Goal: Task Accomplishment & Management: Use online tool/utility

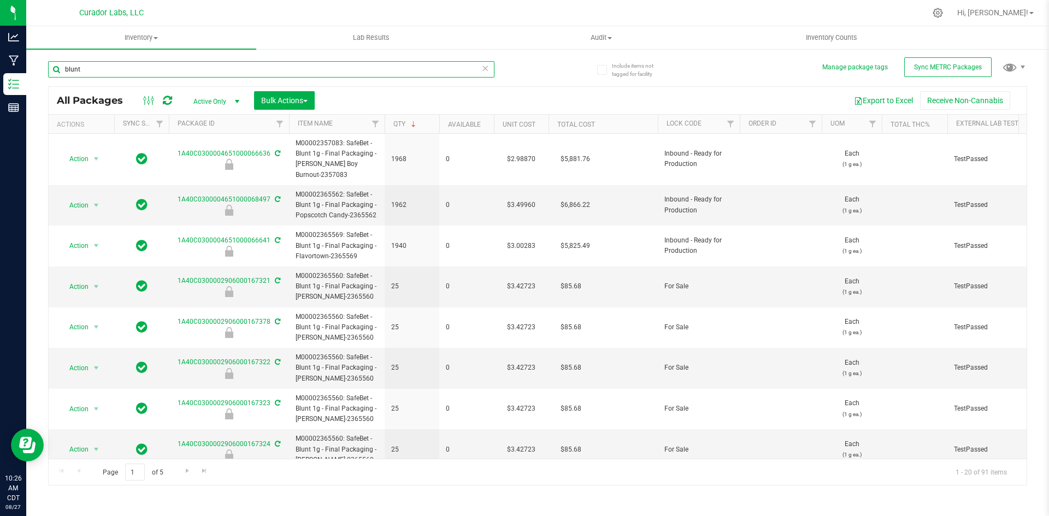
drag, startPoint x: 97, startPoint y: 69, endPoint x: 48, endPoint y: 72, distance: 49.2
click at [48, 72] on input "blunt" at bounding box center [271, 69] width 446 height 16
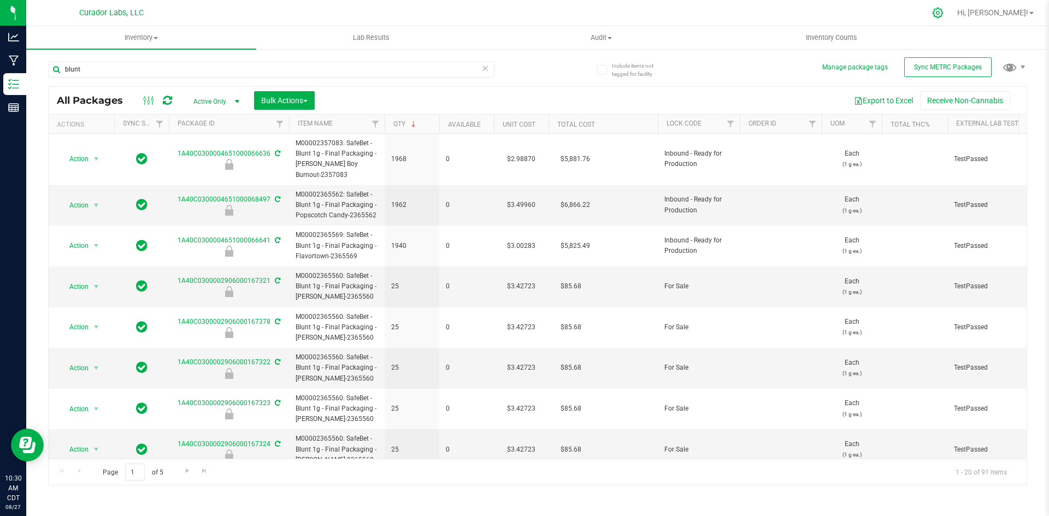
click at [943, 14] on icon at bounding box center [937, 12] width 11 height 11
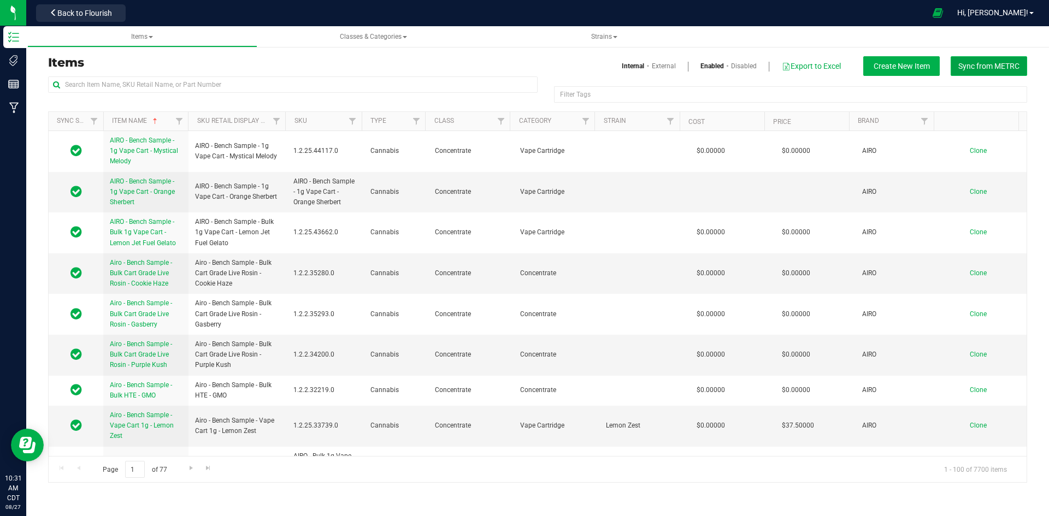
click at [993, 69] on span "Sync from METRC" at bounding box center [988, 66] width 61 height 9
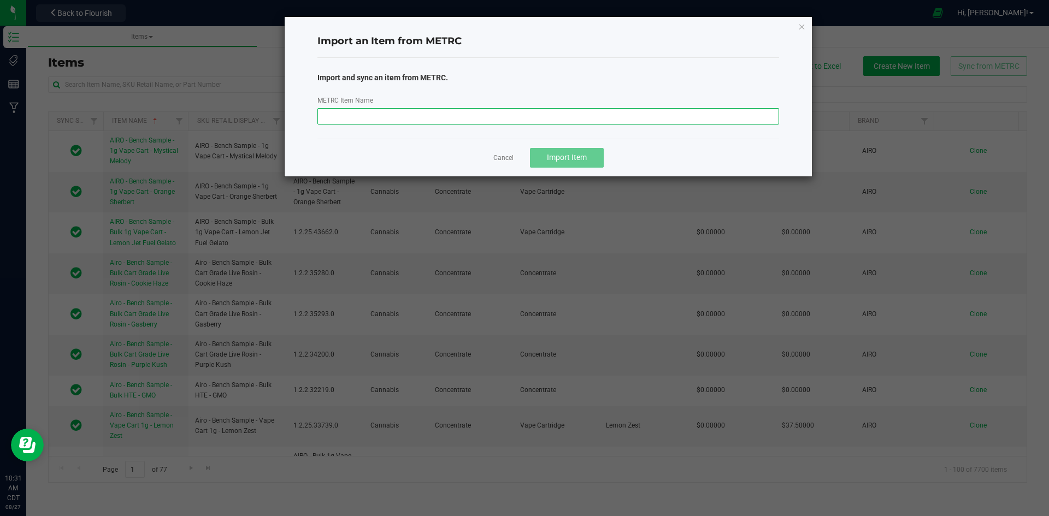
paste input "M00002242523: SafeBet - Diamonds - Rolls - .5g 3pk - Final Packaging - VirgOG"
type input "M00002242523: SafeBet - Diamonds - Rolls - .5g 3pk - Final Packaging - VirgOG"
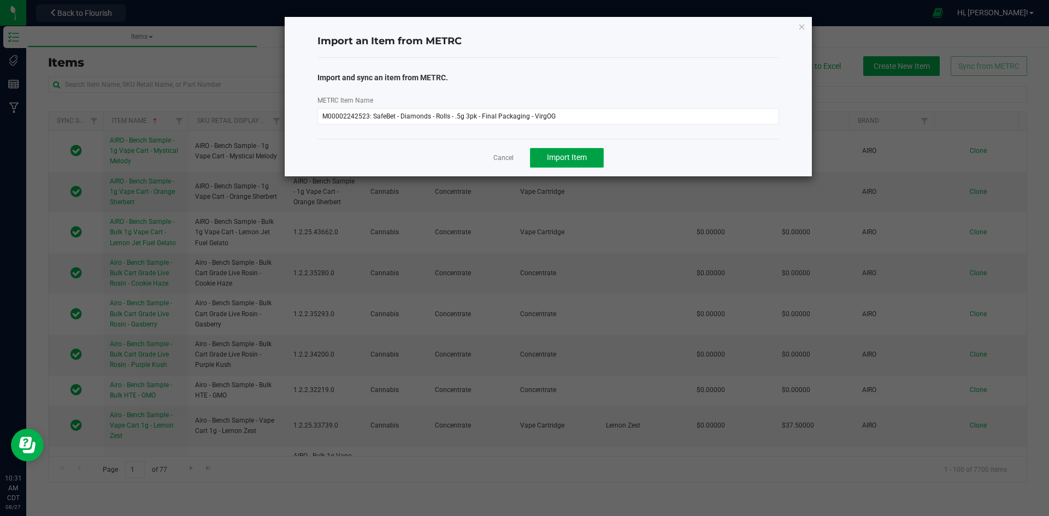
click at [560, 153] on span "Import Item" at bounding box center [567, 157] width 40 height 9
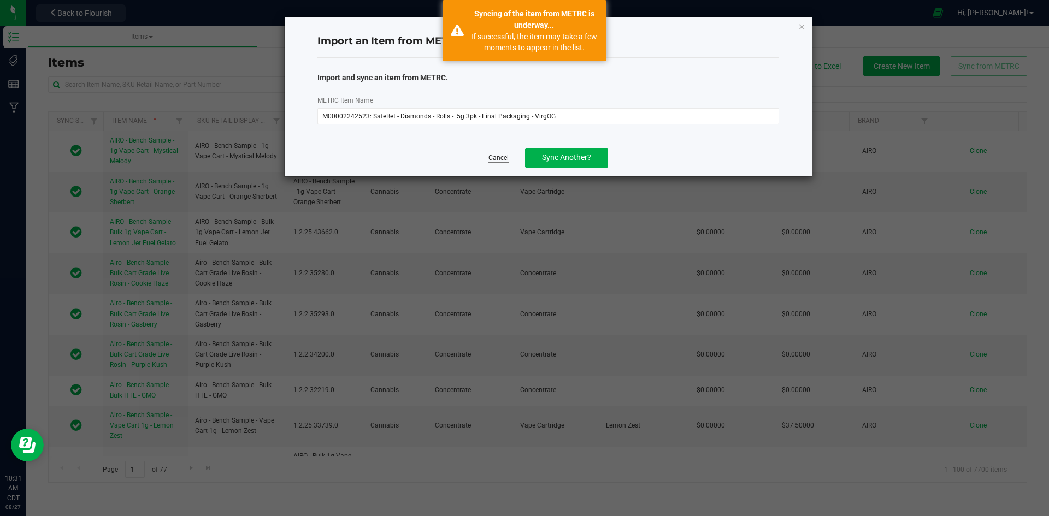
click at [501, 156] on link "Cancel" at bounding box center [498, 158] width 20 height 9
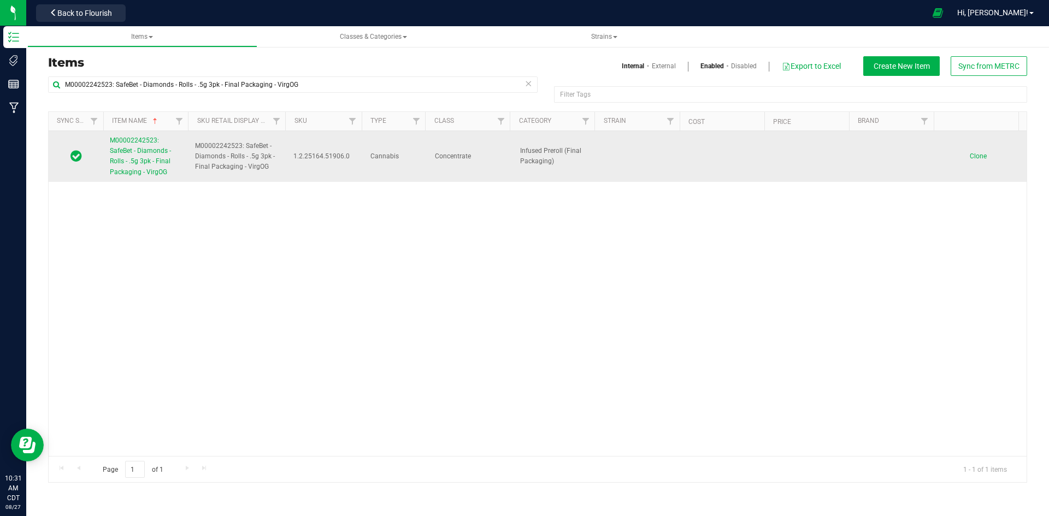
click at [124, 173] on span "M00002242523: SafeBet - Diamonds - Rolls - .5g 3pk - Final Packaging - VirgOG" at bounding box center [140, 156] width 61 height 39
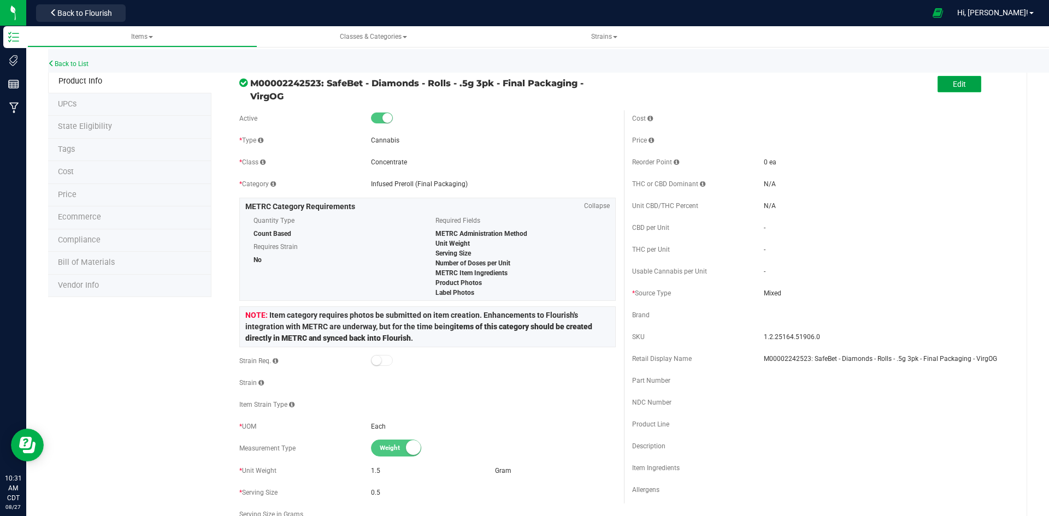
click at [948, 78] on button "Edit" at bounding box center [959, 84] width 44 height 16
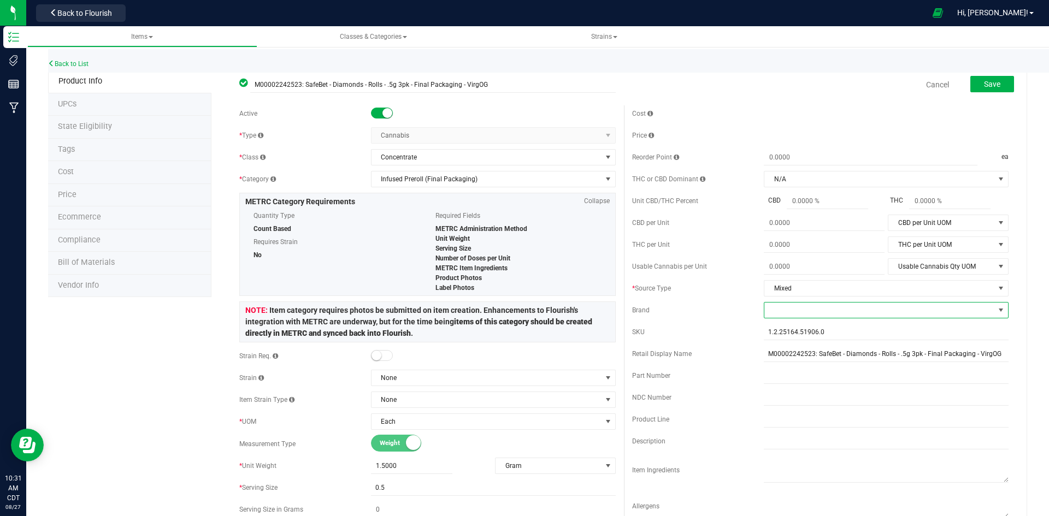
click at [766, 308] on span at bounding box center [879, 310] width 230 height 15
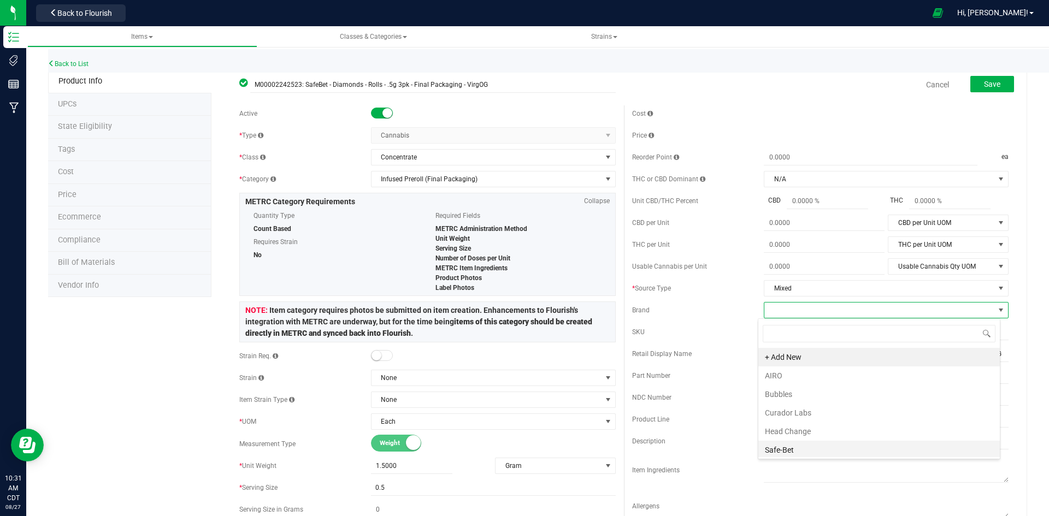
click at [781, 444] on li "Safe-Bet" at bounding box center [878, 450] width 241 height 19
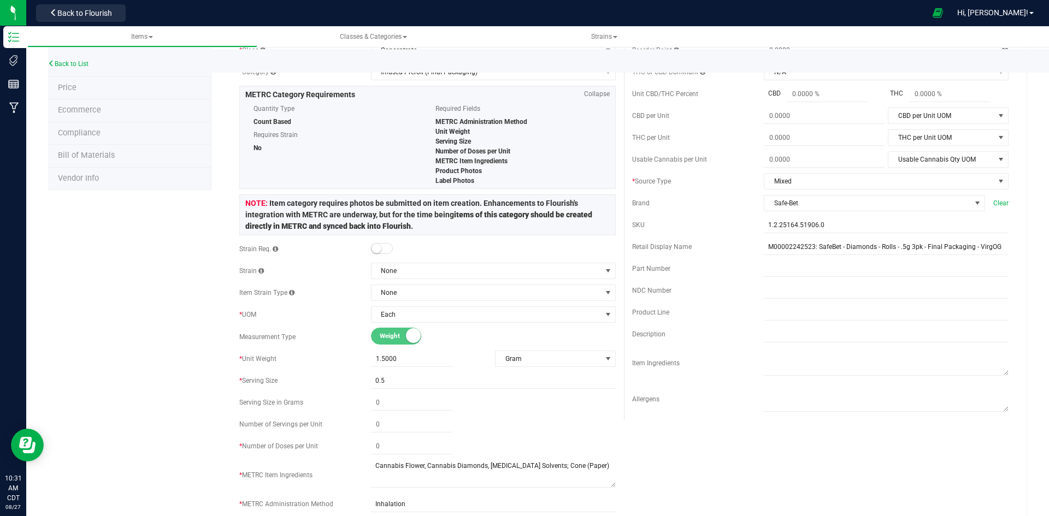
scroll to position [109, 0]
click at [381, 446] on span at bounding box center [411, 444] width 81 height 16
type input "3"
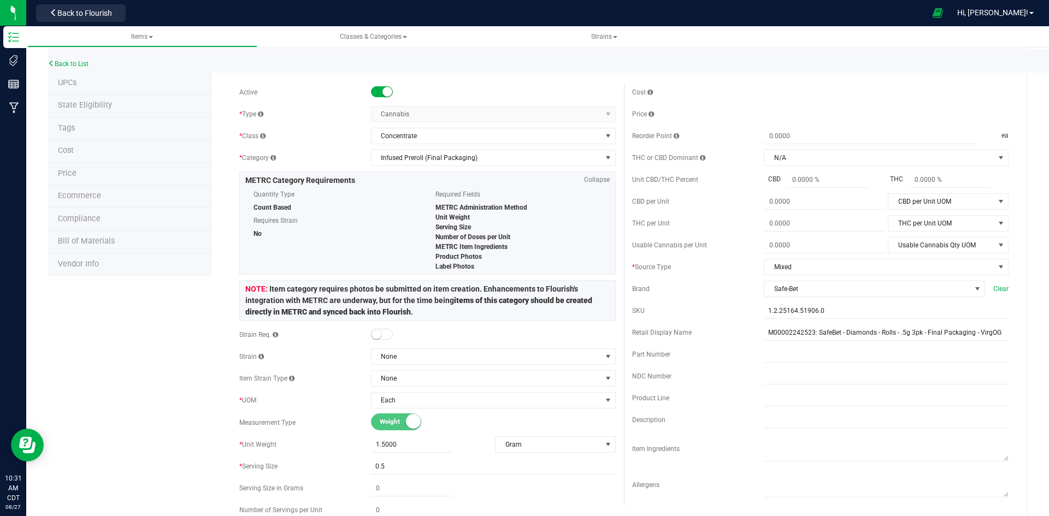
scroll to position [0, 0]
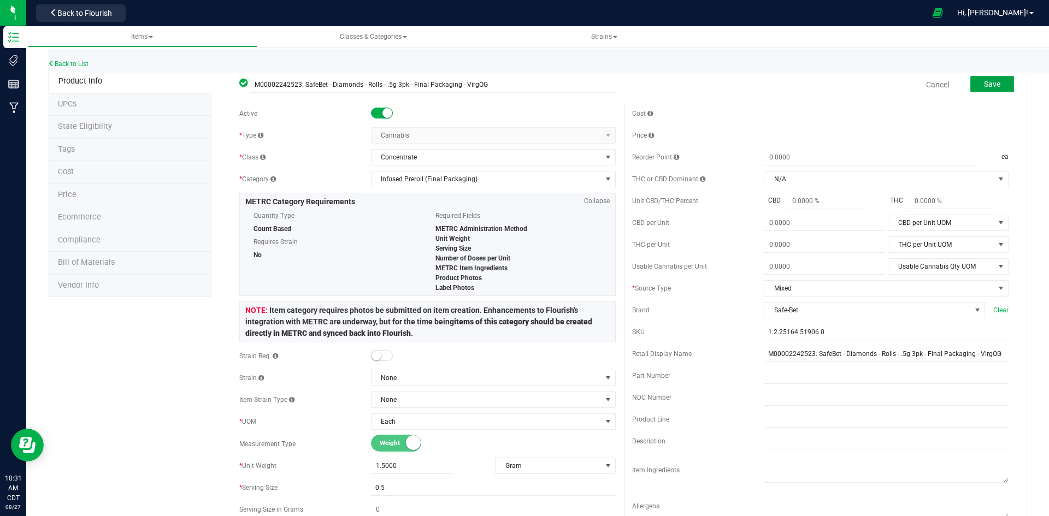
click at [987, 79] on button "Save" at bounding box center [992, 84] width 44 height 16
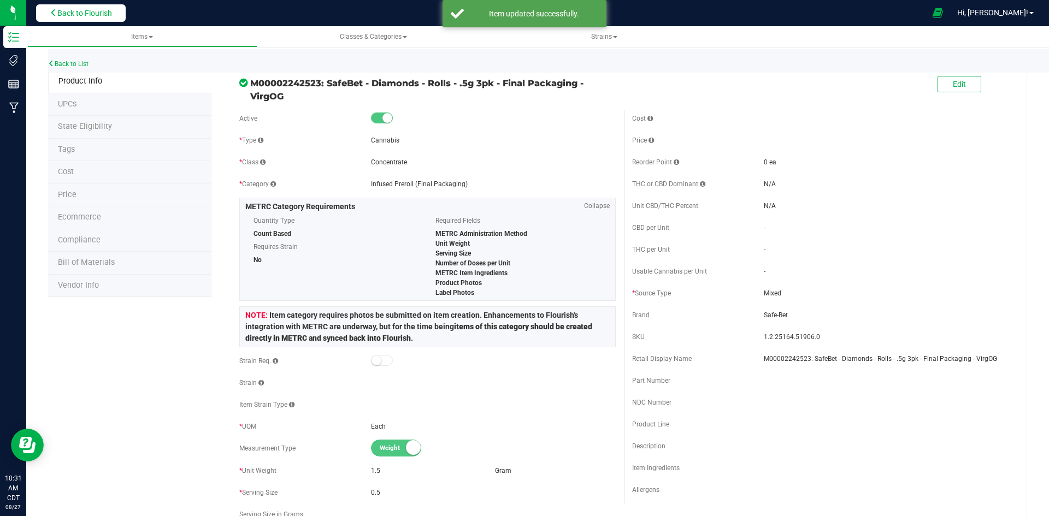
click at [75, 12] on span "Back to Flourish" at bounding box center [84, 13] width 55 height 9
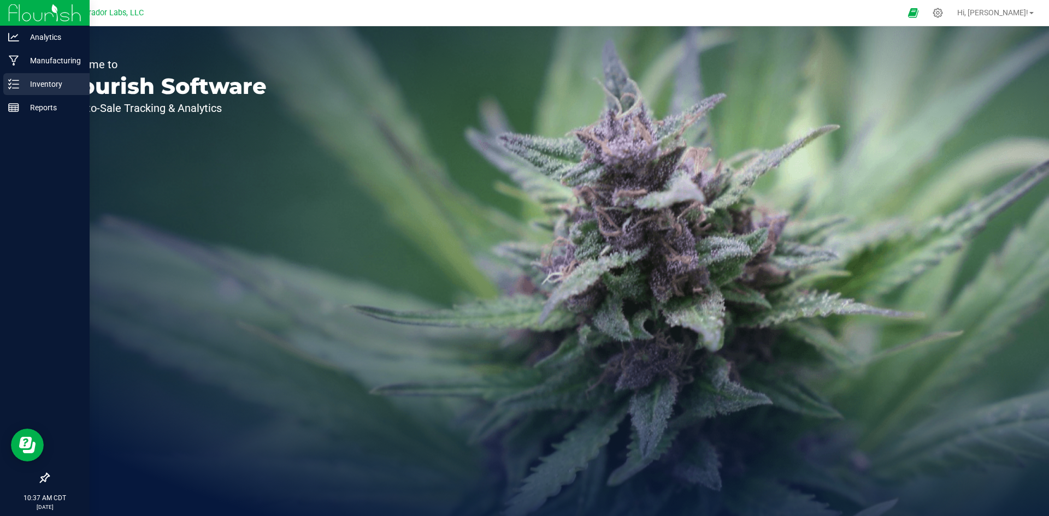
click at [10, 86] on icon at bounding box center [13, 84] width 11 height 11
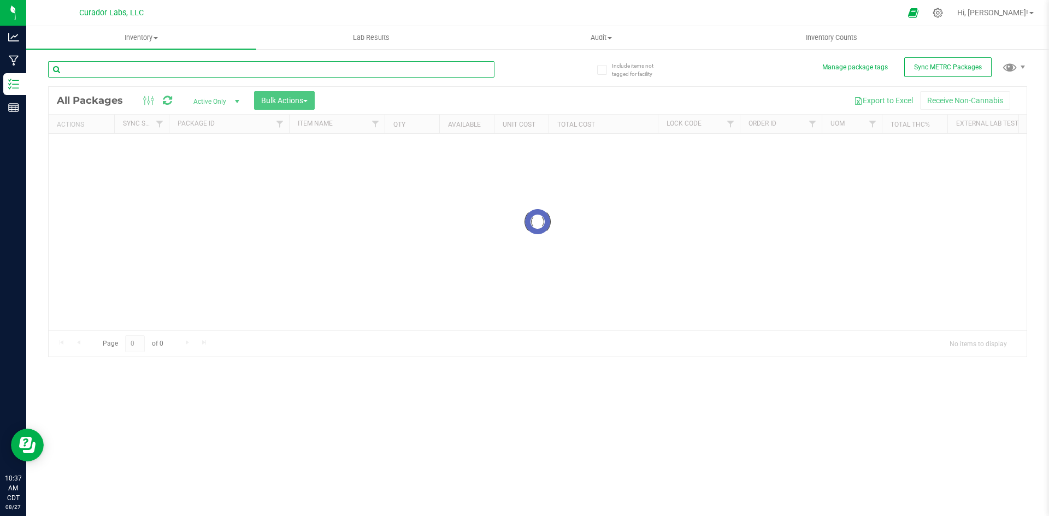
click at [177, 71] on input "text" at bounding box center [271, 69] width 446 height 16
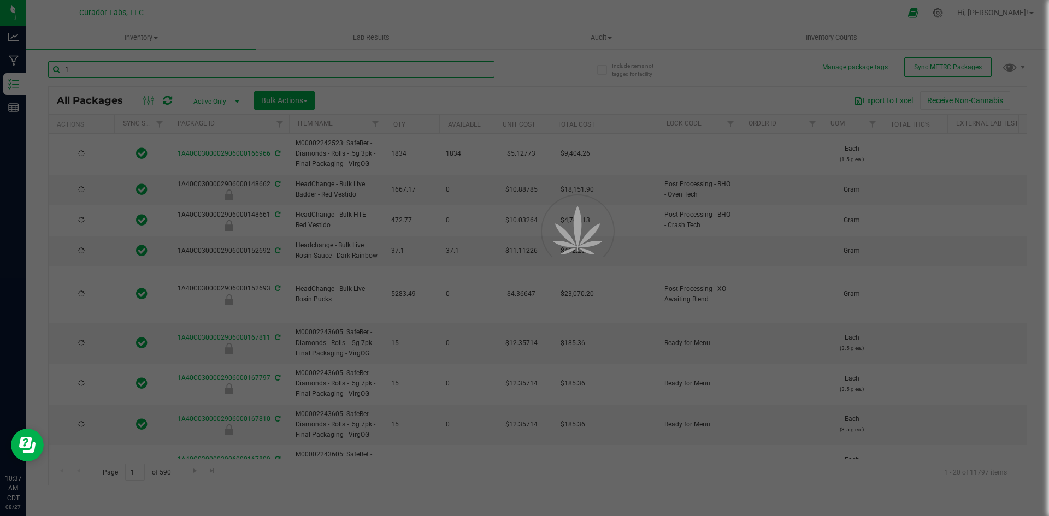
type input "16"
type input "2026-08-19"
type input "2026-08-27"
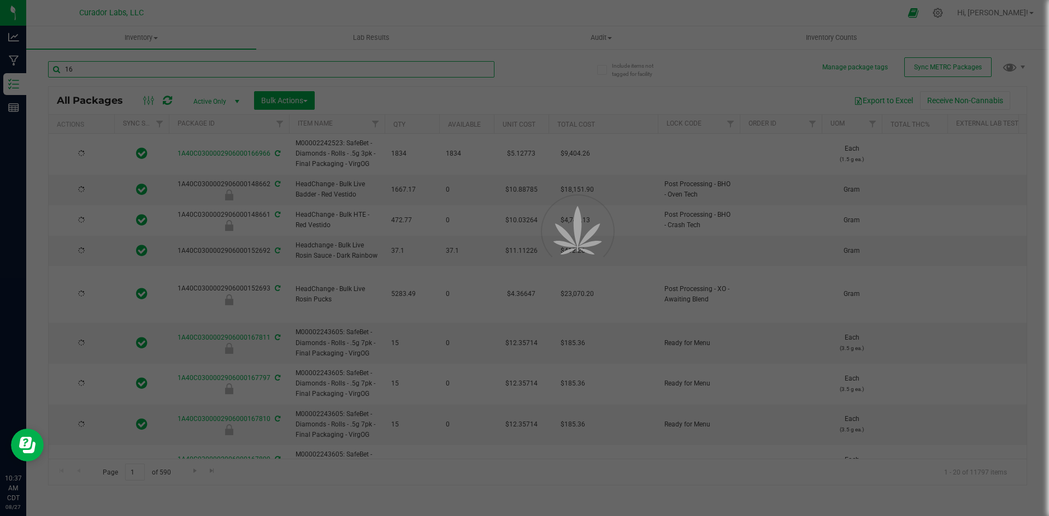
type input "2026-08-27"
type input "2026-08-19"
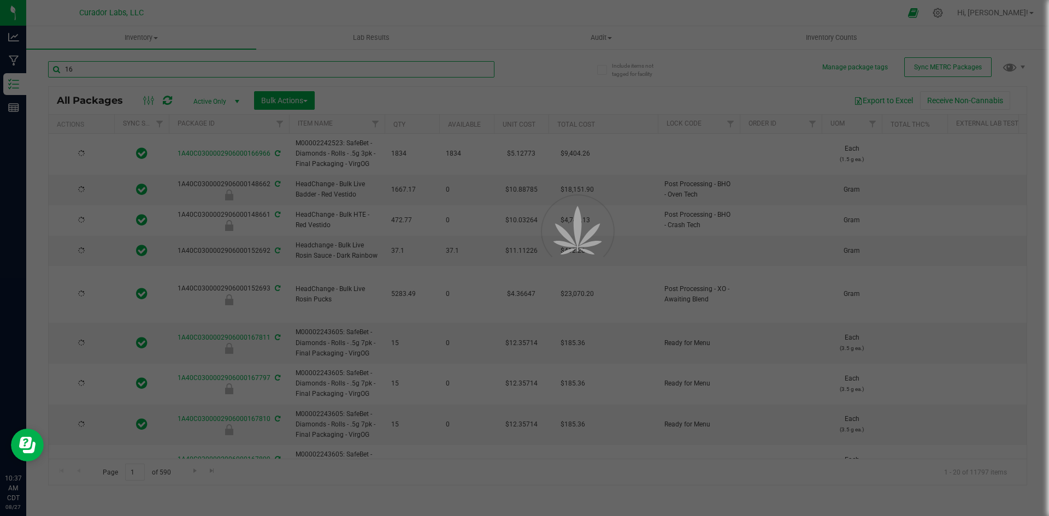
type input "2026-08-19"
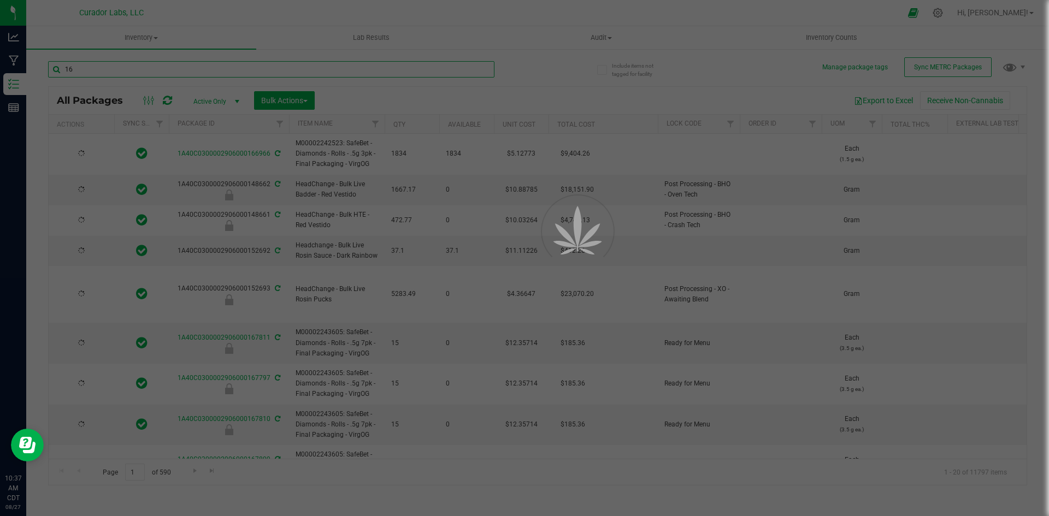
type input "2026-08-19"
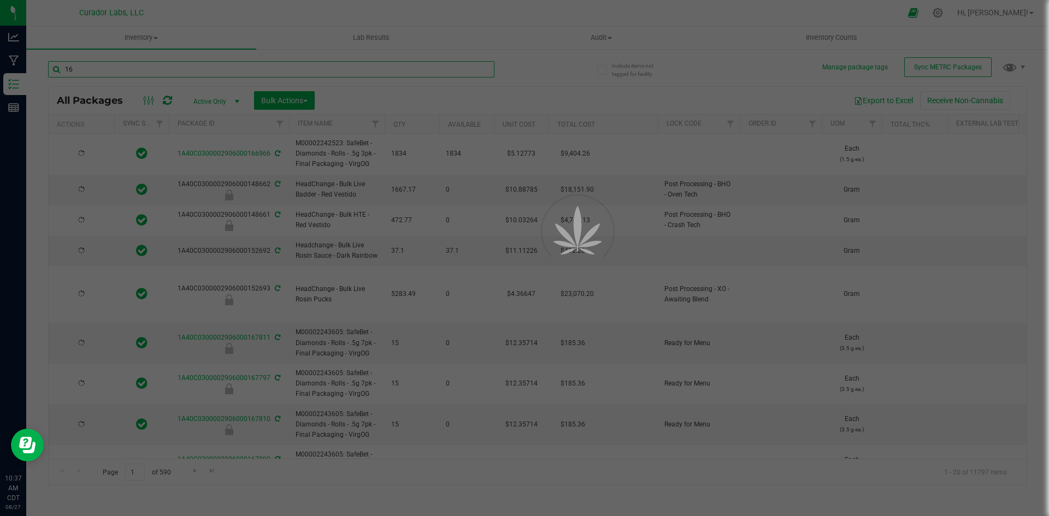
type input "2026-08-19"
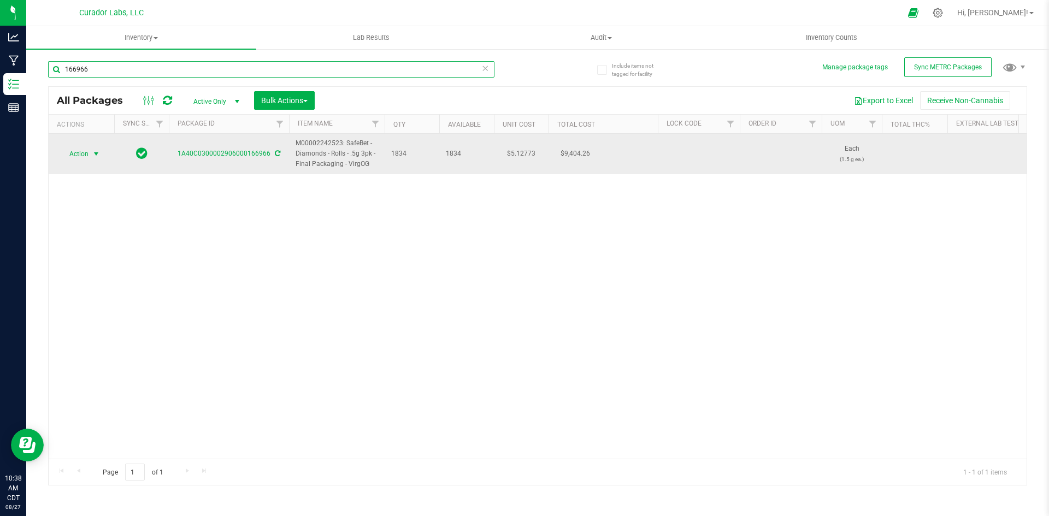
type input "166966"
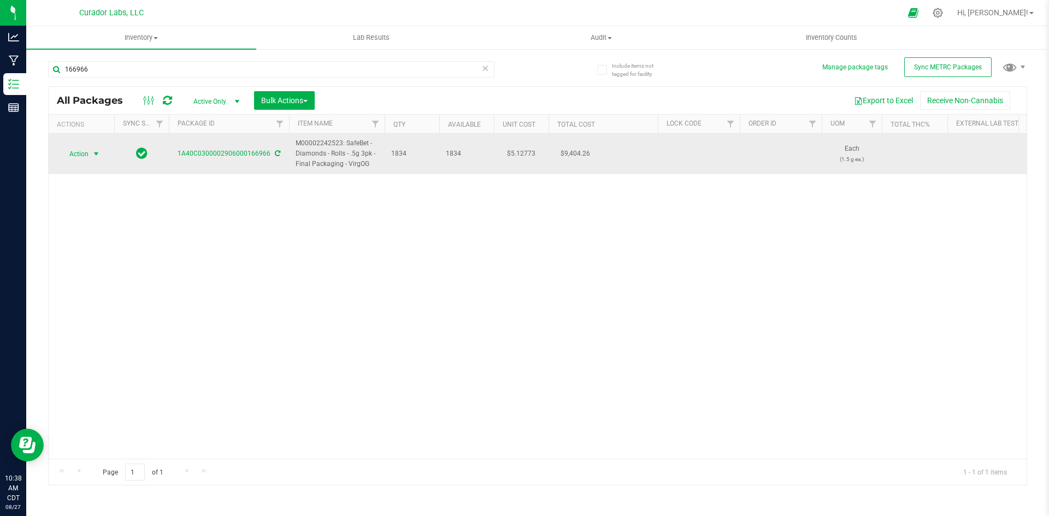
click at [85, 159] on span "Action" at bounding box center [75, 153] width 30 height 15
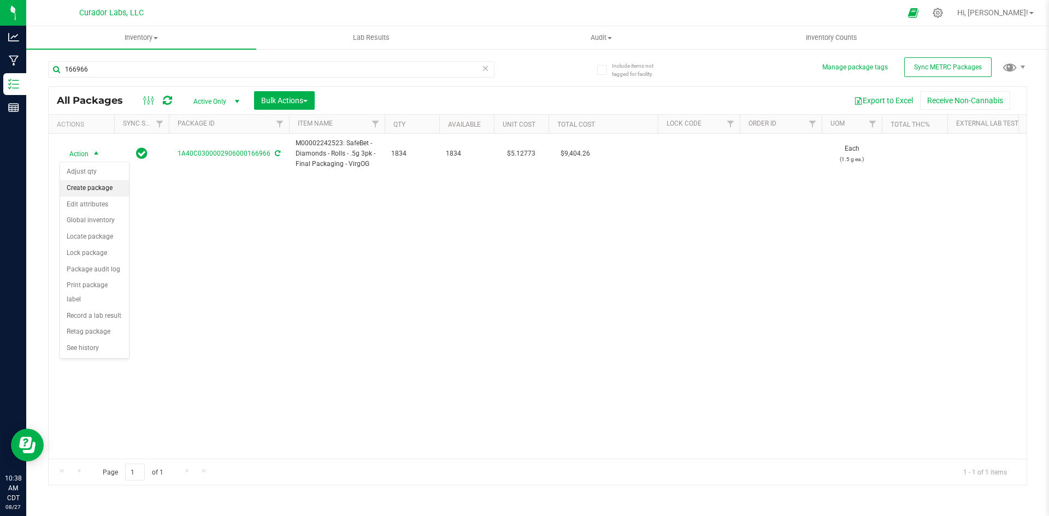
click at [79, 188] on li "Create package" at bounding box center [94, 188] width 69 height 16
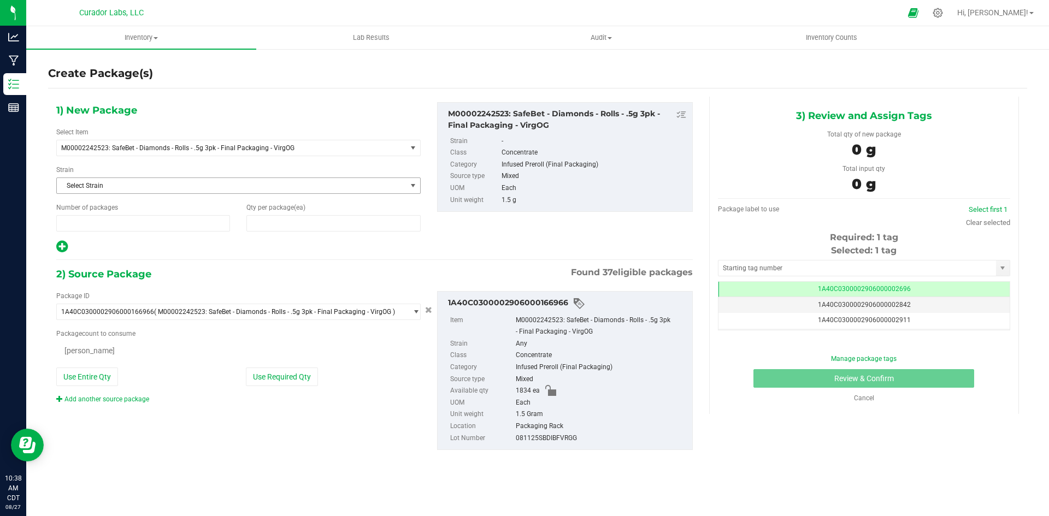
type input "1"
type input "0"
click at [269, 223] on span at bounding box center [333, 223] width 174 height 16
type input "9"
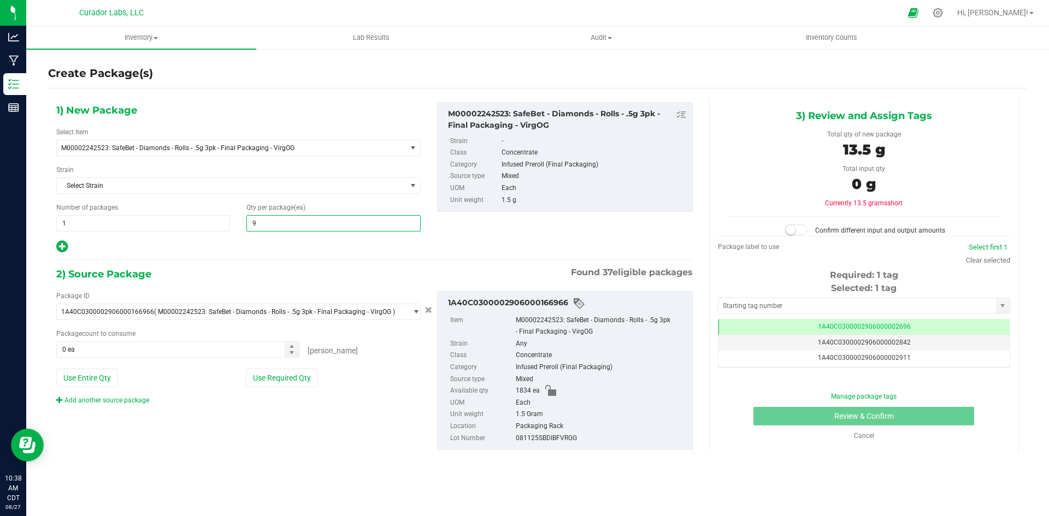
click at [65, 243] on icon at bounding box center [61, 247] width 11 height 14
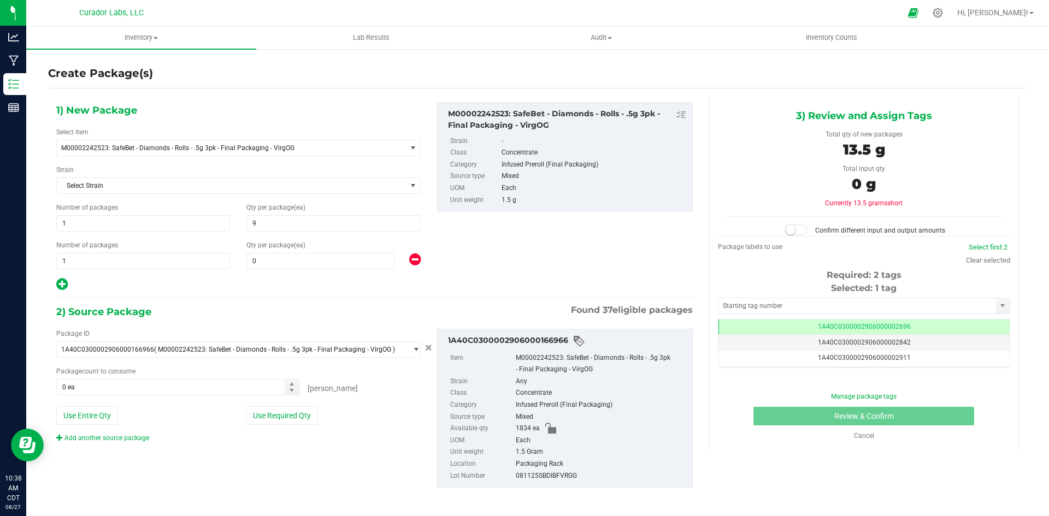
type input "9"
type input "0"
drag, startPoint x: 75, startPoint y: 257, endPoint x: 39, endPoint y: 263, distance: 36.0
click at [39, 263] on div "Create Package(s) 1) New Package Select Item M00002242523: SafeBet - Diamonds -…" at bounding box center [537, 218] width 1023 height 341
type input "73"
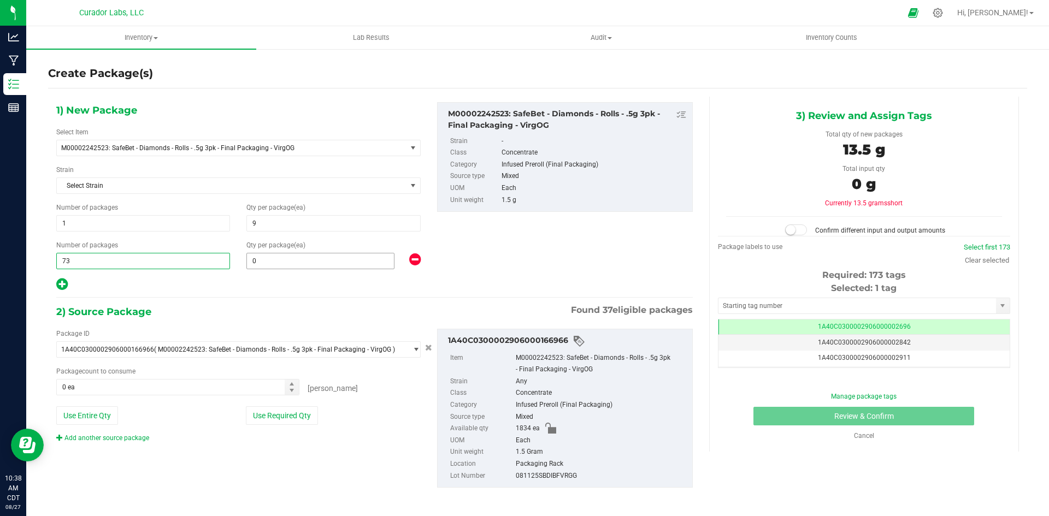
type input "73"
click at [262, 260] on span at bounding box center [320, 261] width 148 height 16
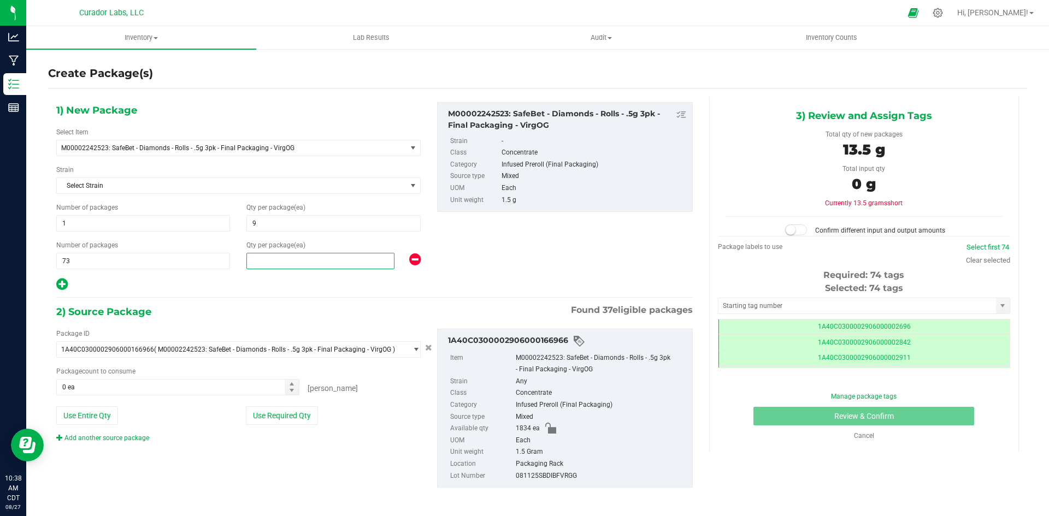
scroll to position [0, -1]
type input "25"
click at [215, 302] on div "1) New Package Select Item M00002242523: SafeBet - Diamonds - Rolls - .5g 3pk -…" at bounding box center [374, 304] width 653 height 415
click at [67, 418] on button "Use Entire Qty" at bounding box center [87, 415] width 62 height 19
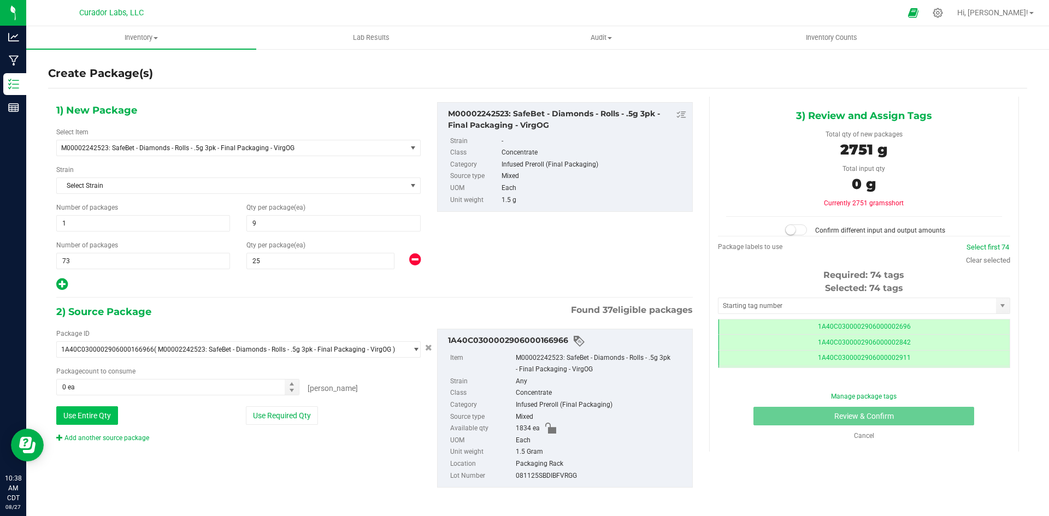
type input "1834 ea"
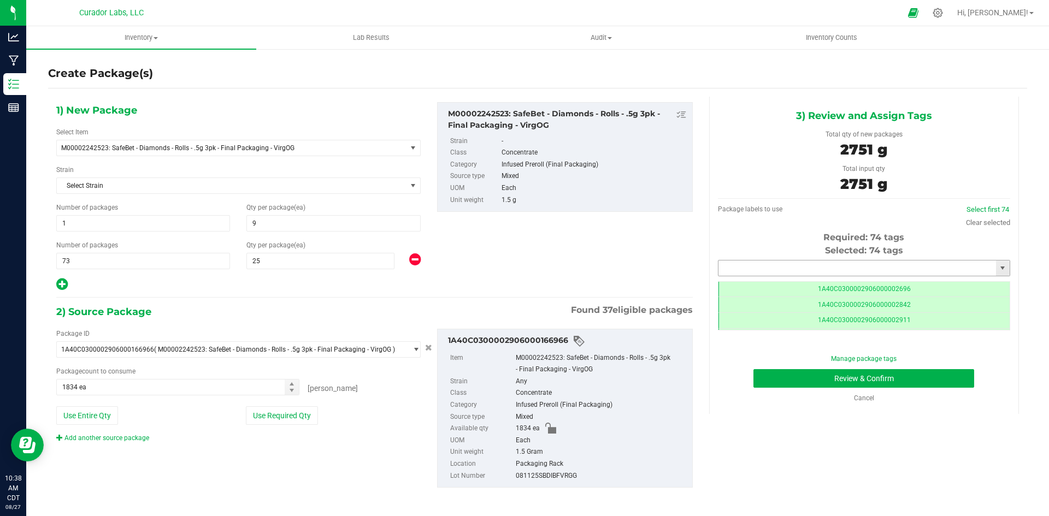
click at [765, 268] on input "text" at bounding box center [857, 268] width 278 height 15
click at [776, 279] on li "1A40C0300002906000167827" at bounding box center [857, 287] width 288 height 16
type input "1A40C0300002906000167827"
click at [797, 379] on button "Review & Confirm" at bounding box center [863, 378] width 221 height 19
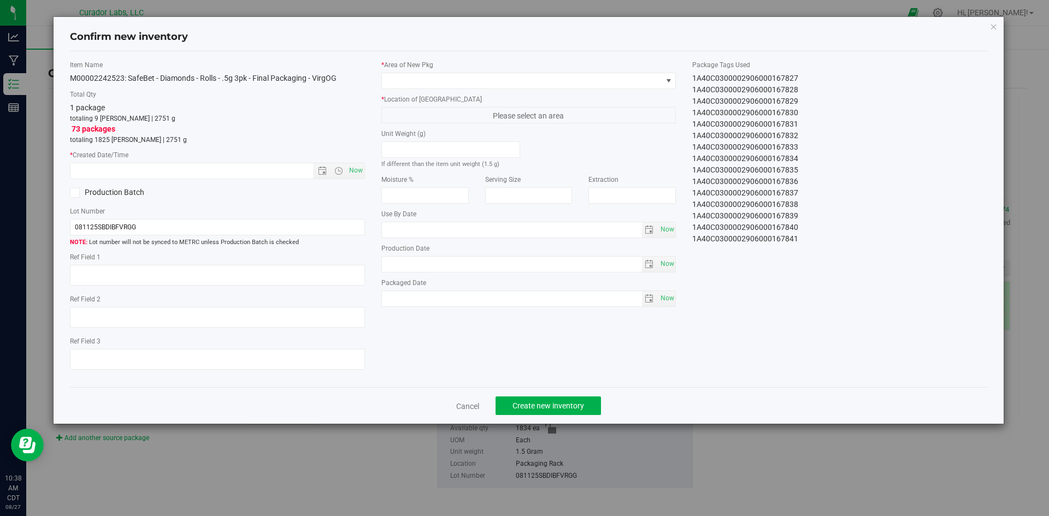
type textarea "Socked"
type input "2025-08-19"
click at [356, 174] on span "Now" at bounding box center [355, 171] width 19 height 16
type input "8/27/2025 10:38 AM"
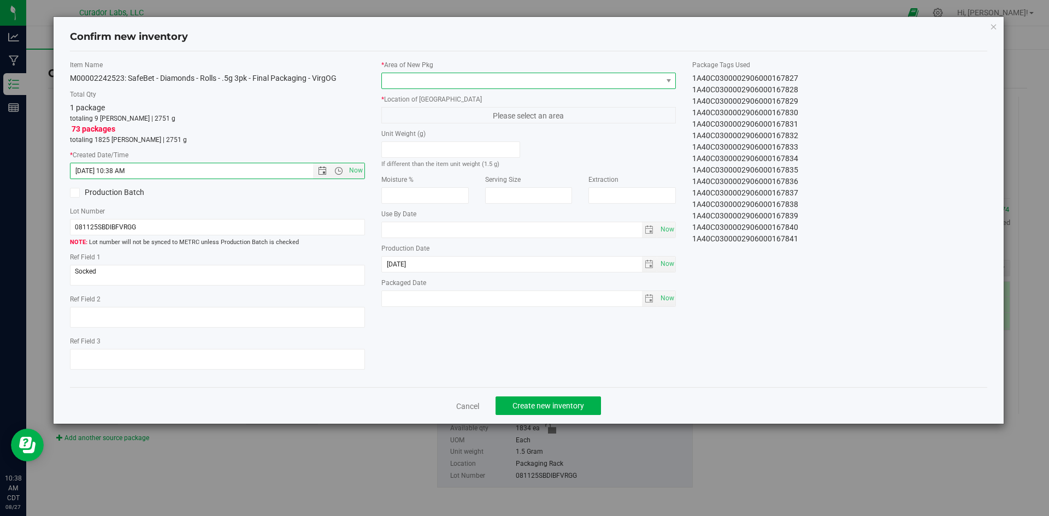
click at [452, 79] on span at bounding box center [522, 80] width 280 height 15
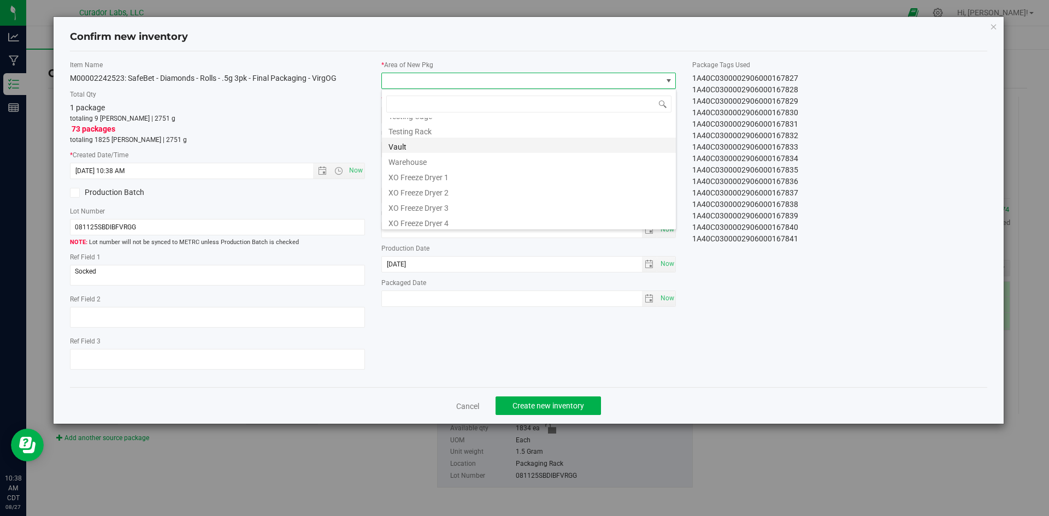
click at [396, 148] on li "Vault" at bounding box center [529, 145] width 294 height 15
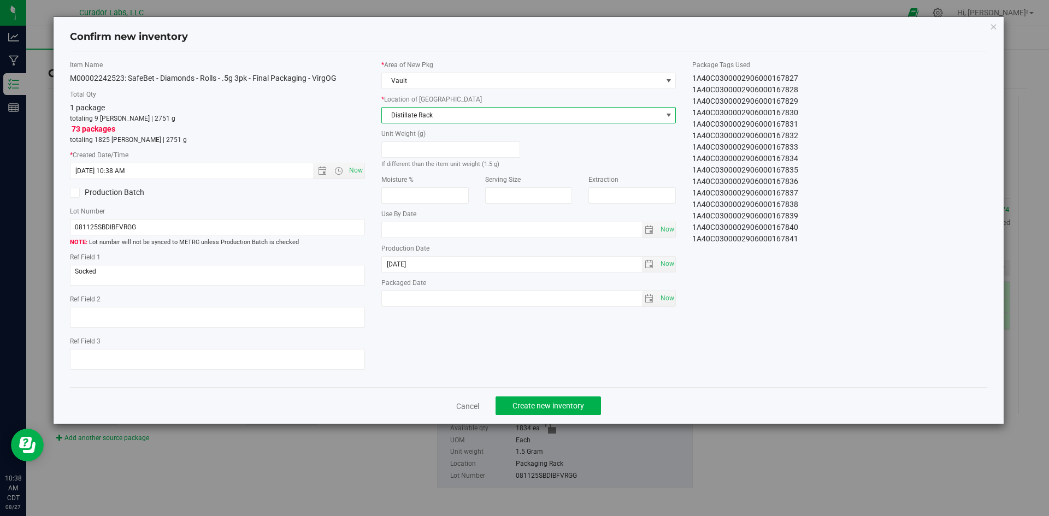
click at [409, 121] on span "Distillate Rack" at bounding box center [522, 115] width 280 height 15
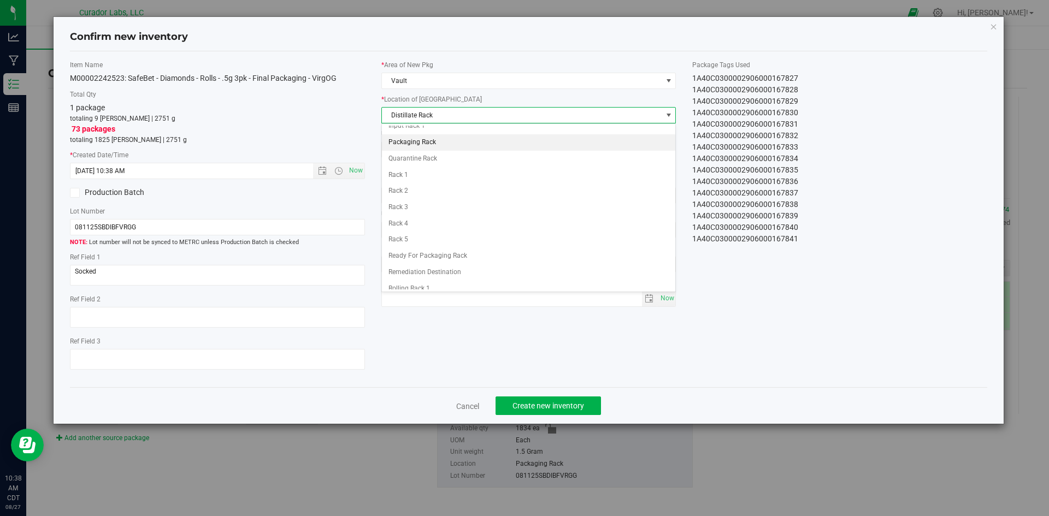
click at [405, 139] on li "Packaging Rack" at bounding box center [529, 142] width 294 height 16
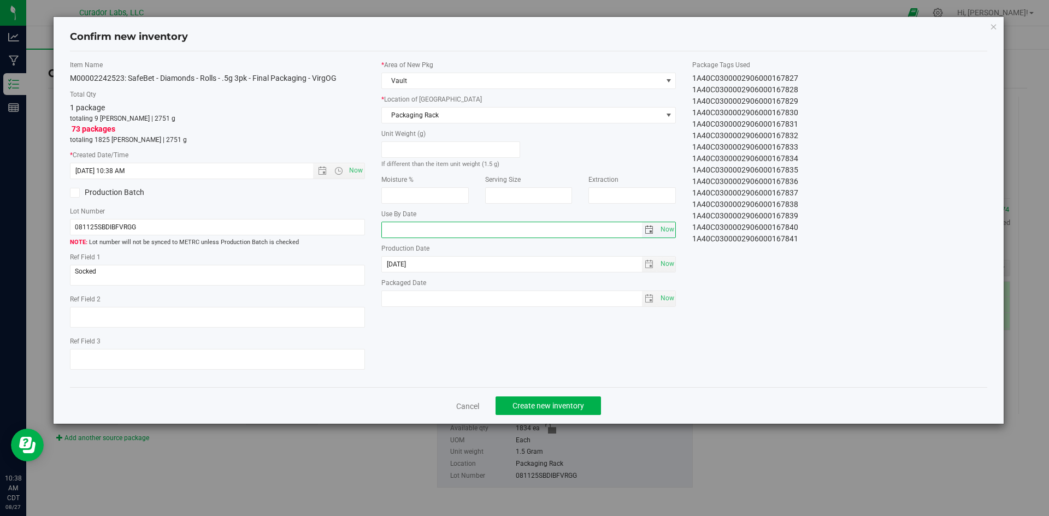
click at [429, 233] on input "text" at bounding box center [512, 229] width 260 height 15
type input "2026-08-19"
click at [451, 295] on input "text" at bounding box center [512, 298] width 260 height 15
click at [670, 299] on span "Now" at bounding box center [667, 299] width 19 height 16
type input "2025-08-27"
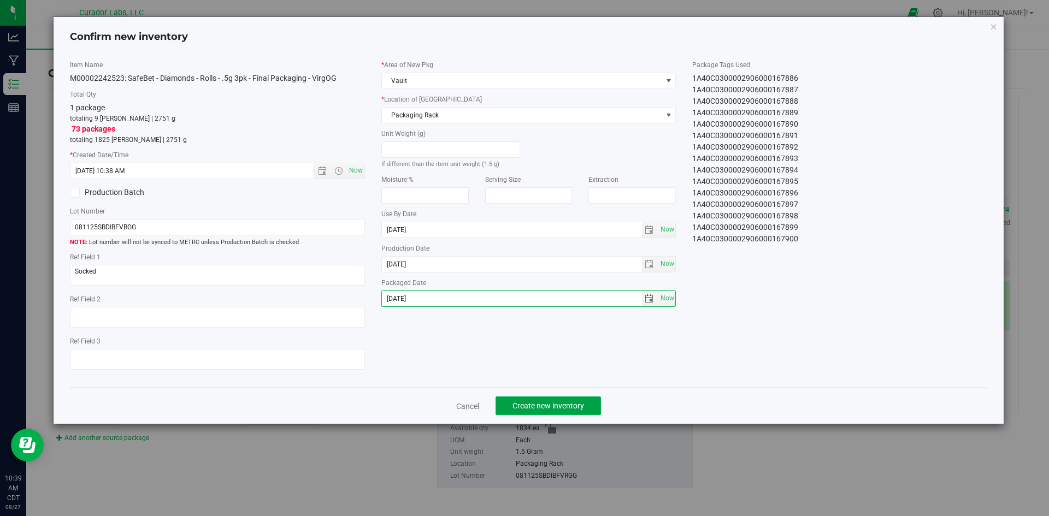
click at [558, 404] on span "Create new inventory" at bounding box center [548, 406] width 72 height 9
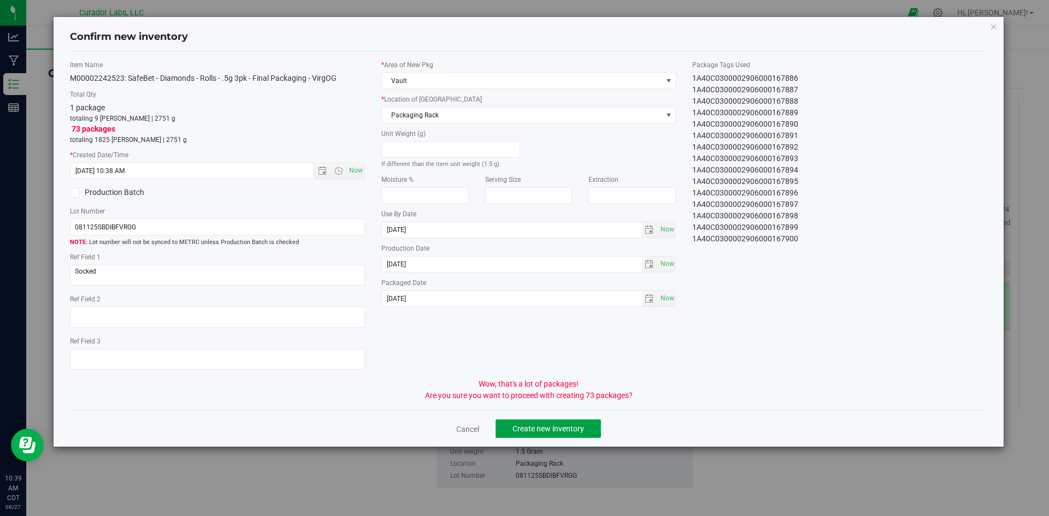
click at [560, 430] on span "Create new inventory" at bounding box center [548, 428] width 72 height 9
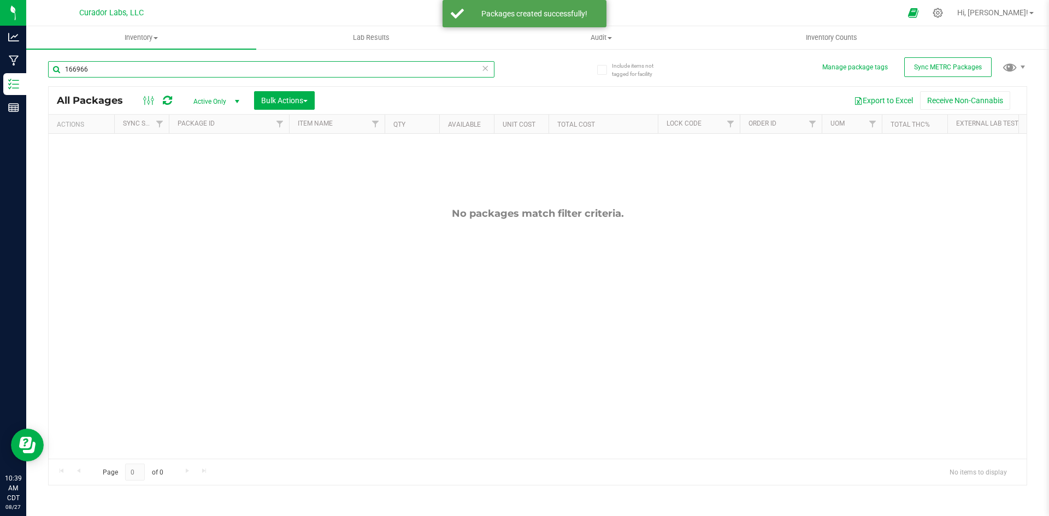
click at [107, 66] on input "166966" at bounding box center [271, 69] width 446 height 16
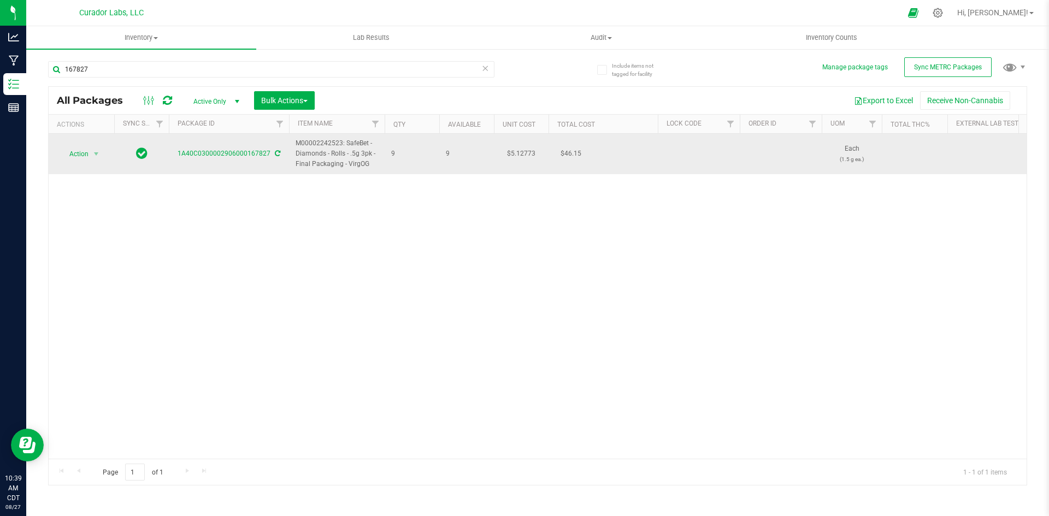
drag, startPoint x: 369, startPoint y: 164, endPoint x: 295, endPoint y: 144, distance: 77.1
click at [295, 144] on td "M00002242523: SafeBet - Diamonds - Rolls - .5g 3pk - Final Packaging - VirgOG" at bounding box center [337, 154] width 96 height 40
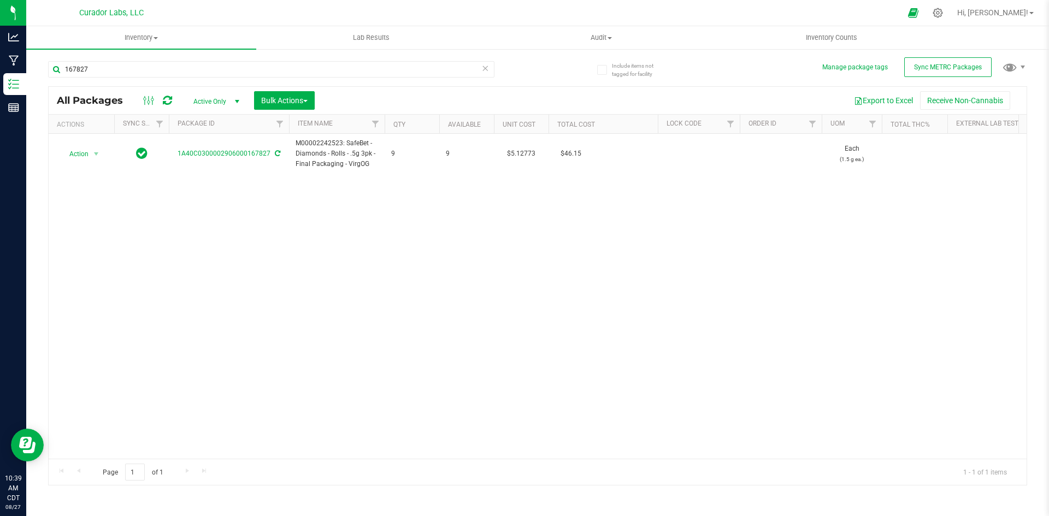
drag, startPoint x: 295, startPoint y: 144, endPoint x: 267, endPoint y: 209, distance: 71.4
click at [261, 213] on div "Action Action Adjust qty Create package Edit attributes Global inventory Locate…" at bounding box center [538, 296] width 978 height 325
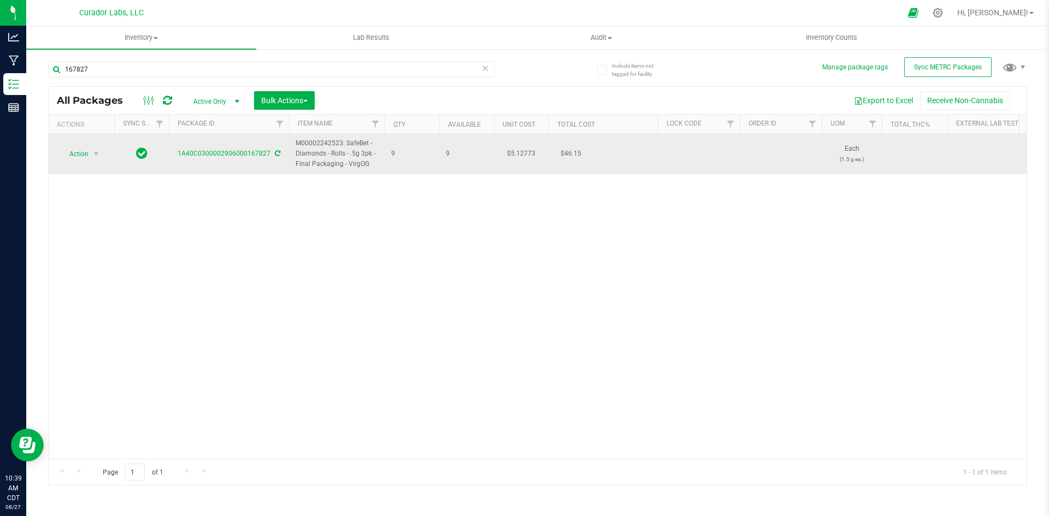
drag, startPoint x: 370, startPoint y: 164, endPoint x: 298, endPoint y: 139, distance: 75.7
click at [298, 139] on span "M00002242523: SafeBet - Diamonds - Rolls - .5g 3pk - Final Packaging - VirgOG" at bounding box center [337, 154] width 82 height 32
copy span "M00002242523: SafeBet - Diamonds - Rolls - .5g 3pk - Final Packaging - VirgOG"
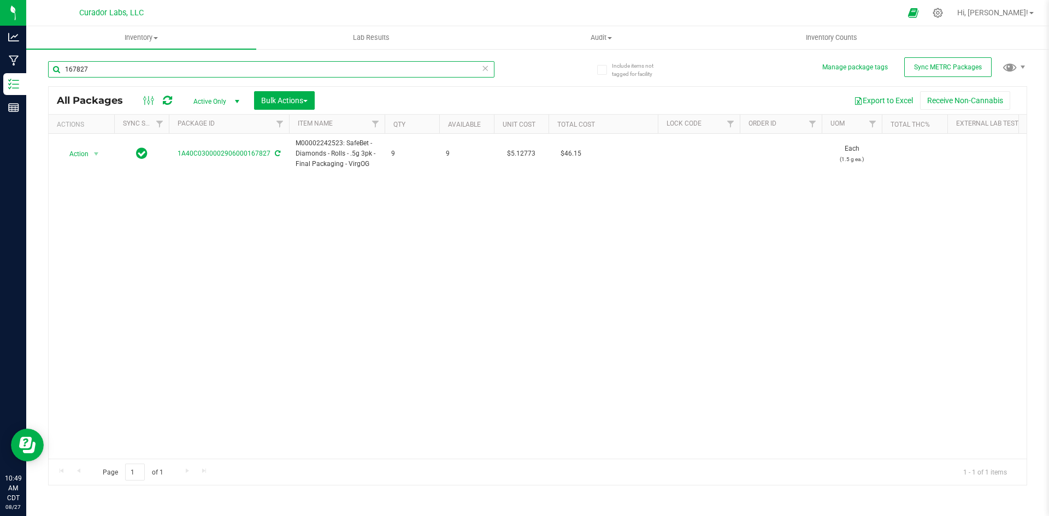
click at [86, 71] on input "167827" at bounding box center [271, 69] width 446 height 16
paste input "M00002242523: SafeBet - Diamonds - Rolls - .5g 3pk - Final Packaging - VirgOG"
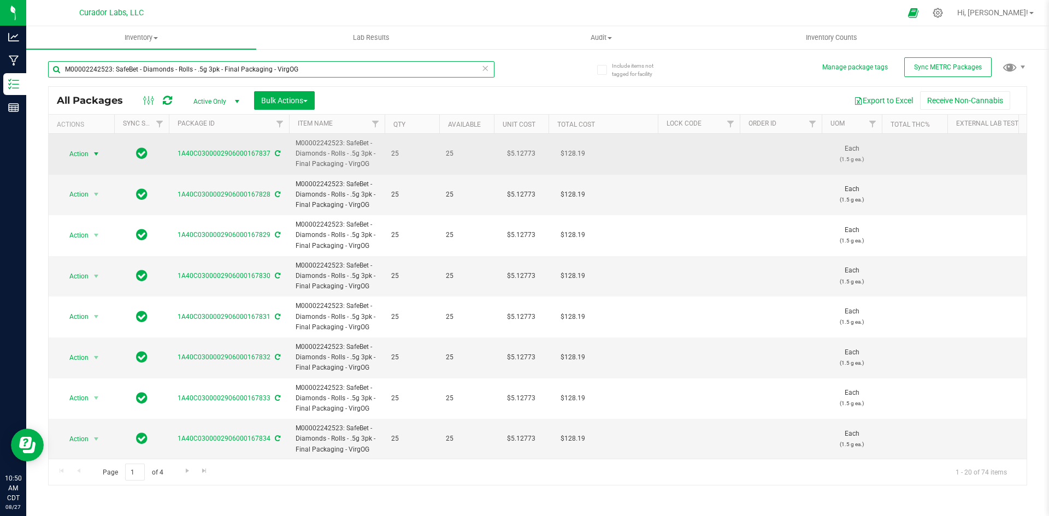
type input "M00002242523: SafeBet - Diamonds - Rolls - .5g 3pk - Final Packaging - VirgOG"
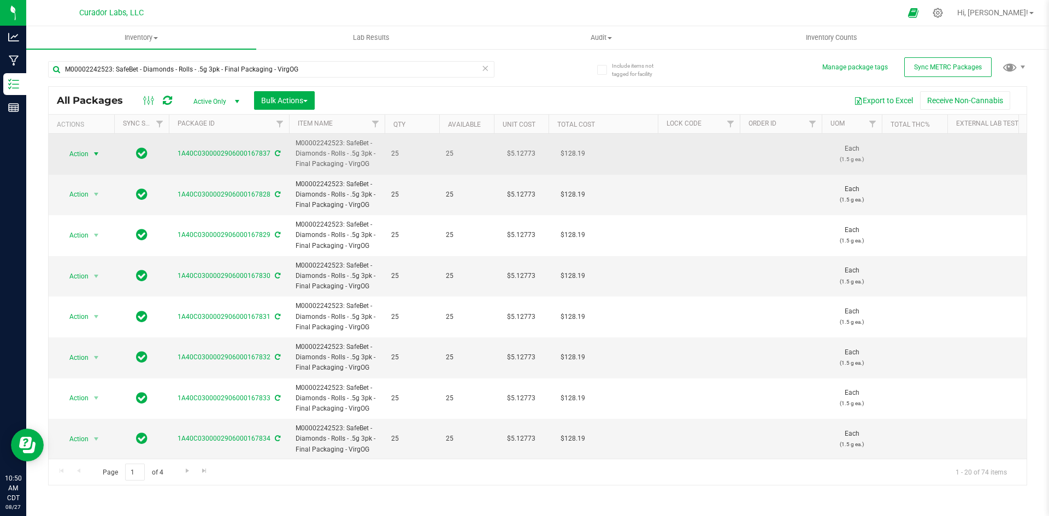
click at [80, 153] on span "Action" at bounding box center [75, 153] width 30 height 15
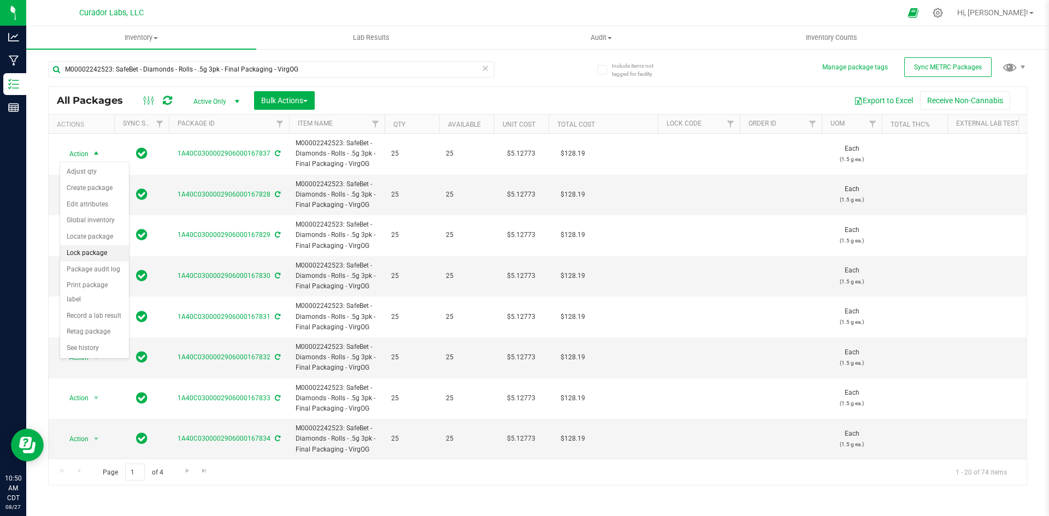
click at [91, 253] on li "Lock package" at bounding box center [94, 253] width 69 height 16
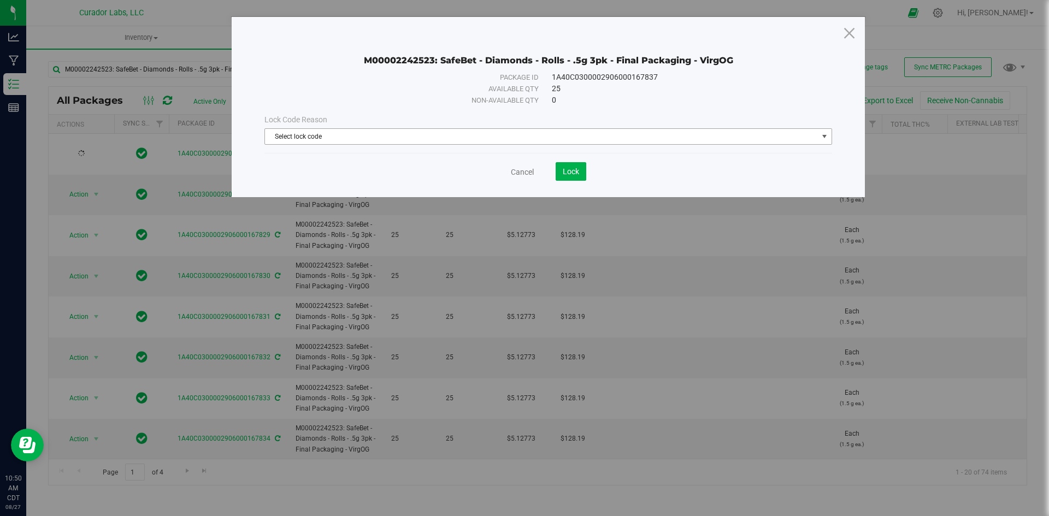
click at [649, 134] on span "Select lock code" at bounding box center [541, 136] width 553 height 15
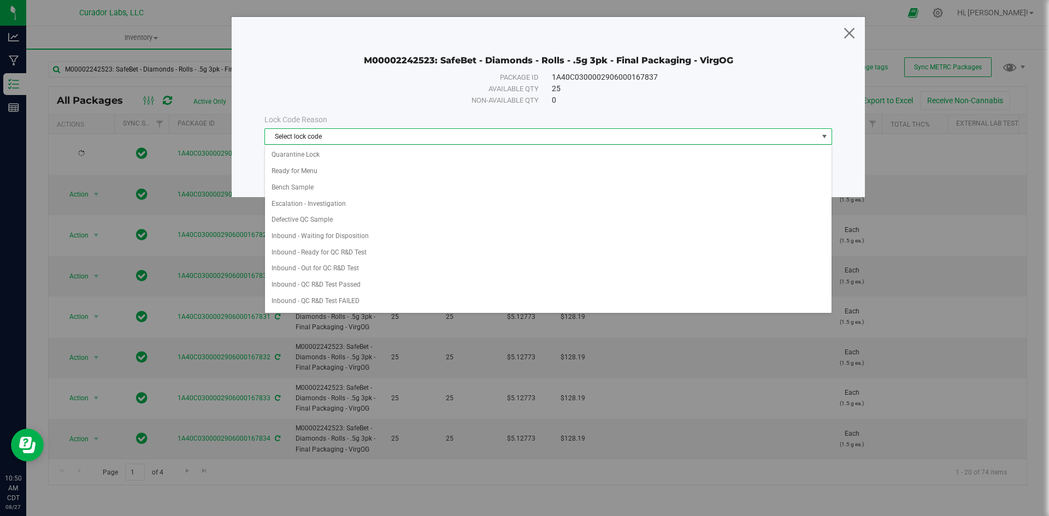
click at [850, 25] on icon at bounding box center [849, 33] width 15 height 26
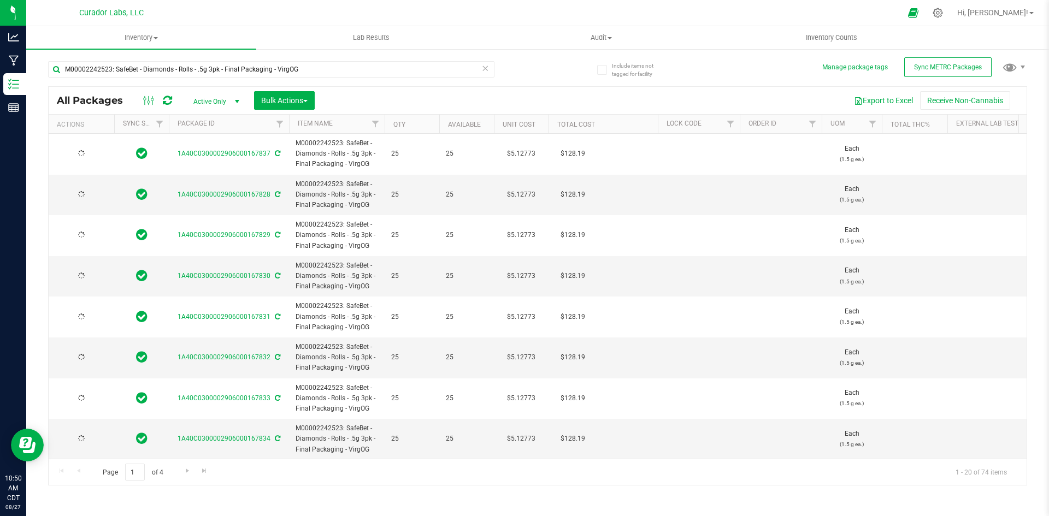
type input "2026-08-19"
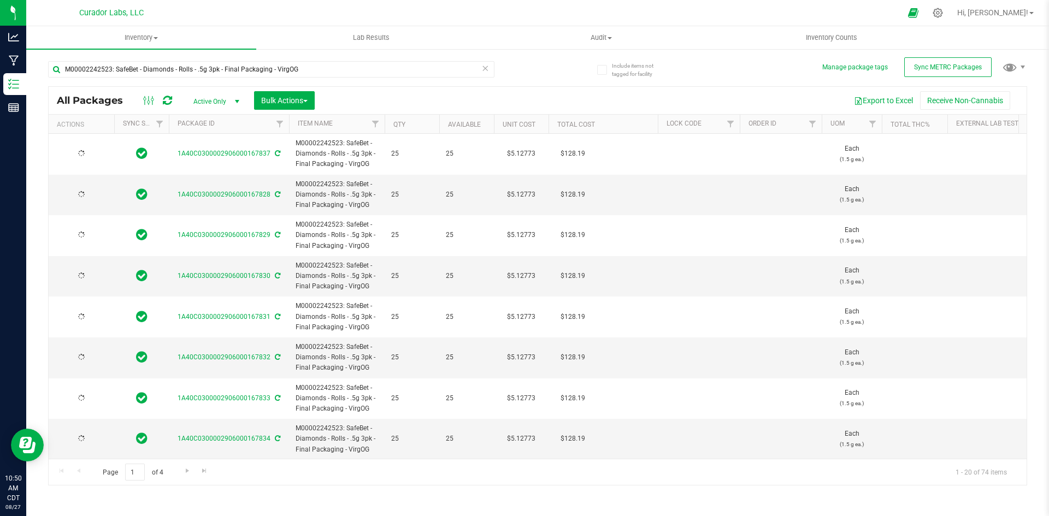
type input "2026-08-19"
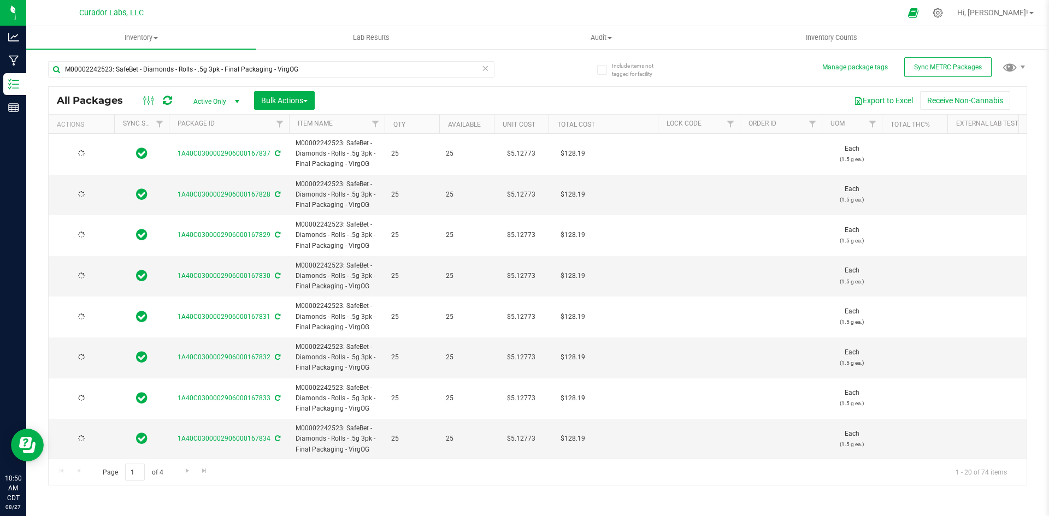
type input "2026-08-19"
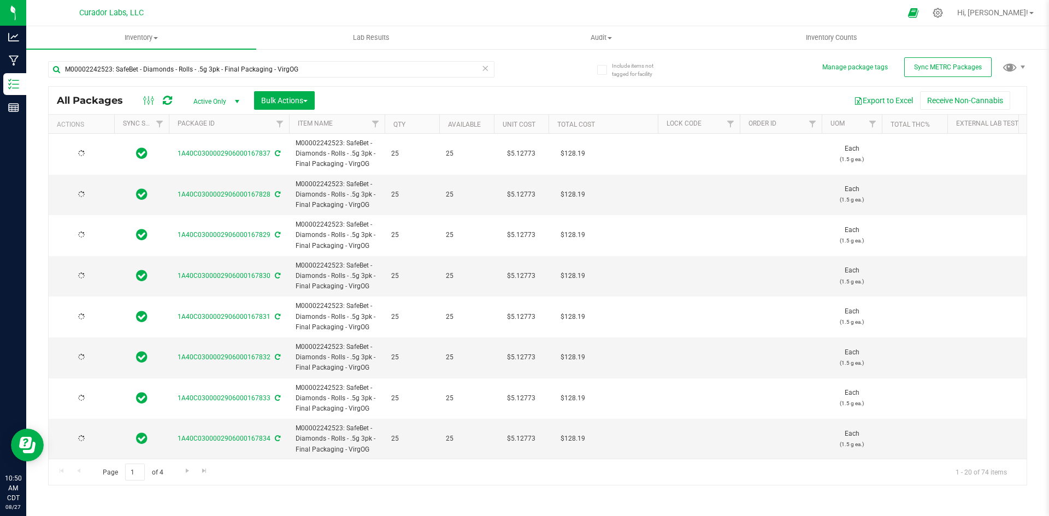
type input "2026-08-19"
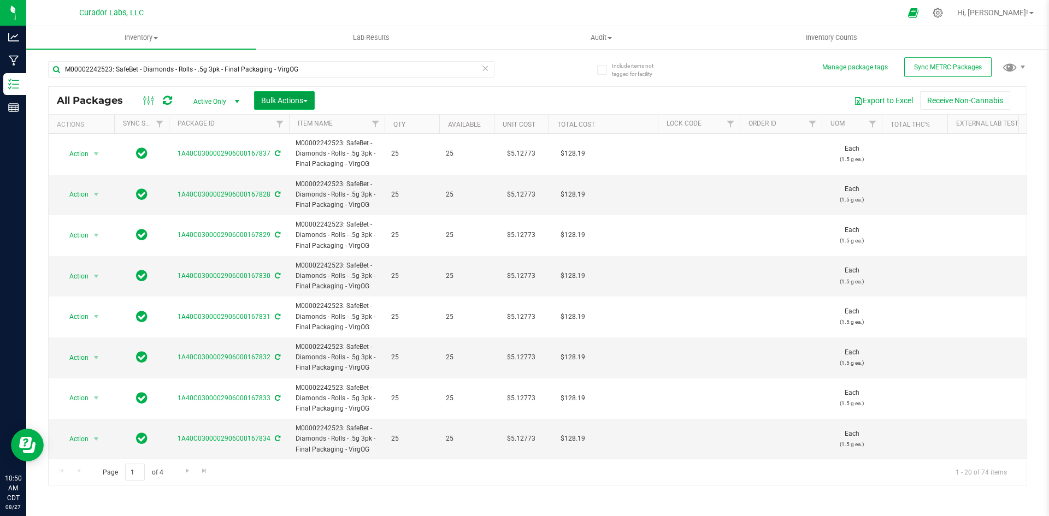
click at [258, 100] on button "Bulk Actions" at bounding box center [284, 100] width 61 height 19
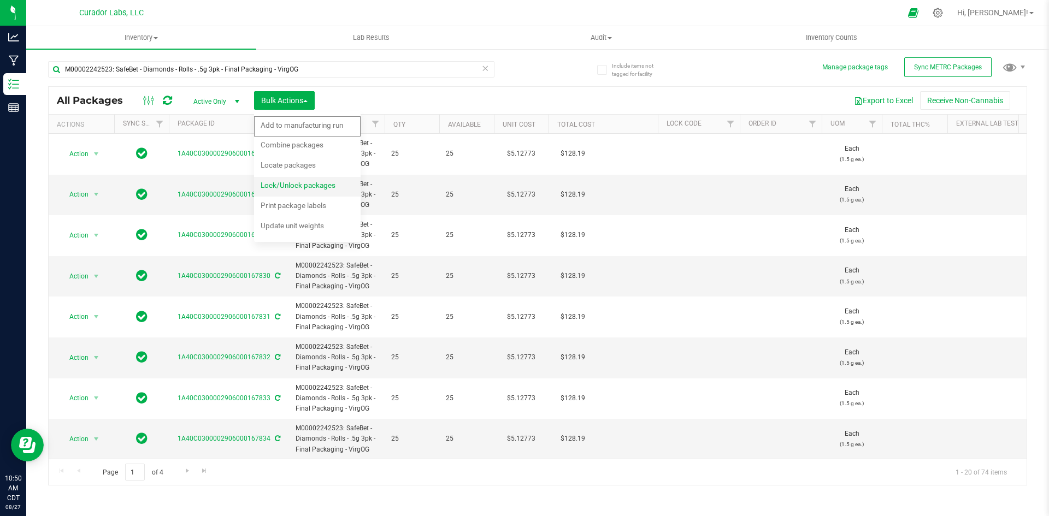
click at [266, 182] on span "Lock/Unlock packages" at bounding box center [298, 185] width 75 height 9
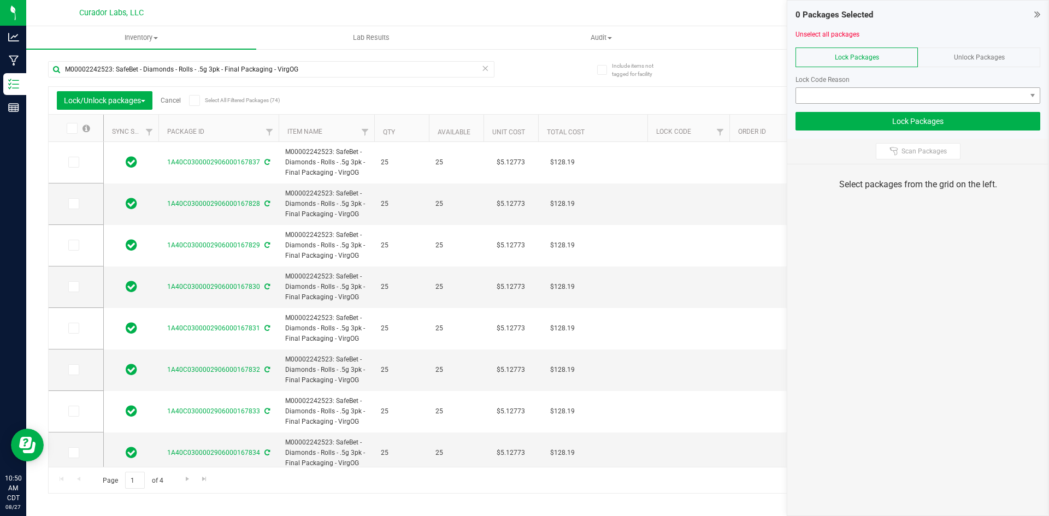
type input "2026-08-19"
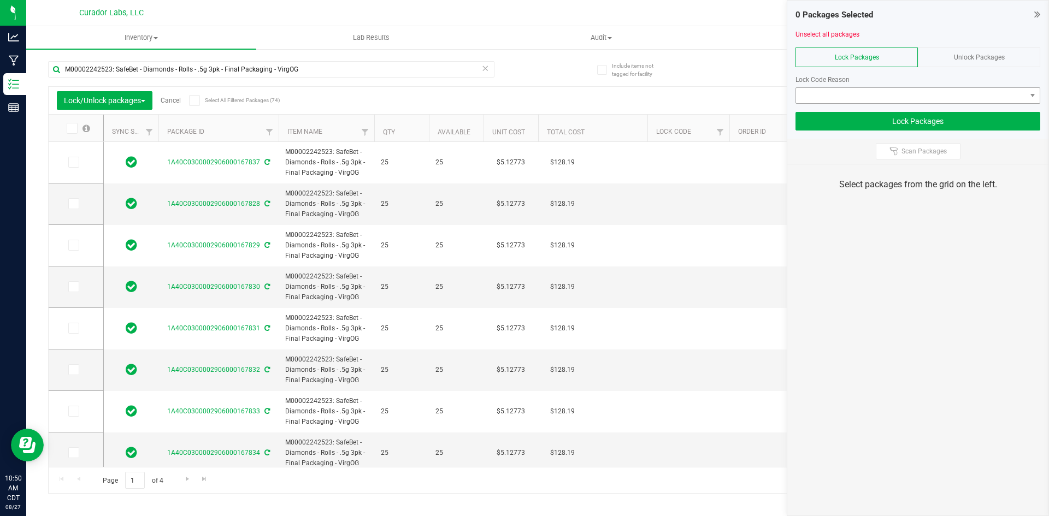
type input "2026-08-19"
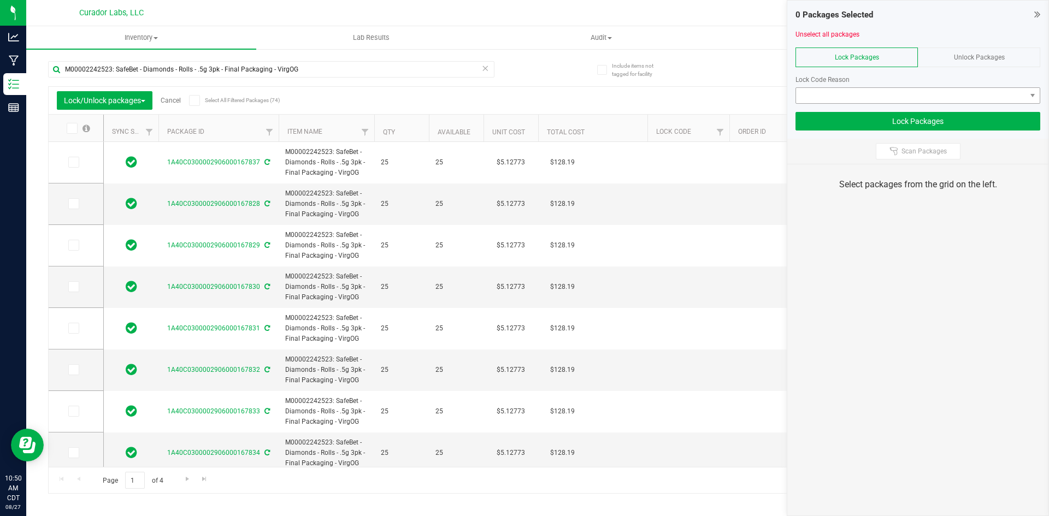
type input "2026-08-19"
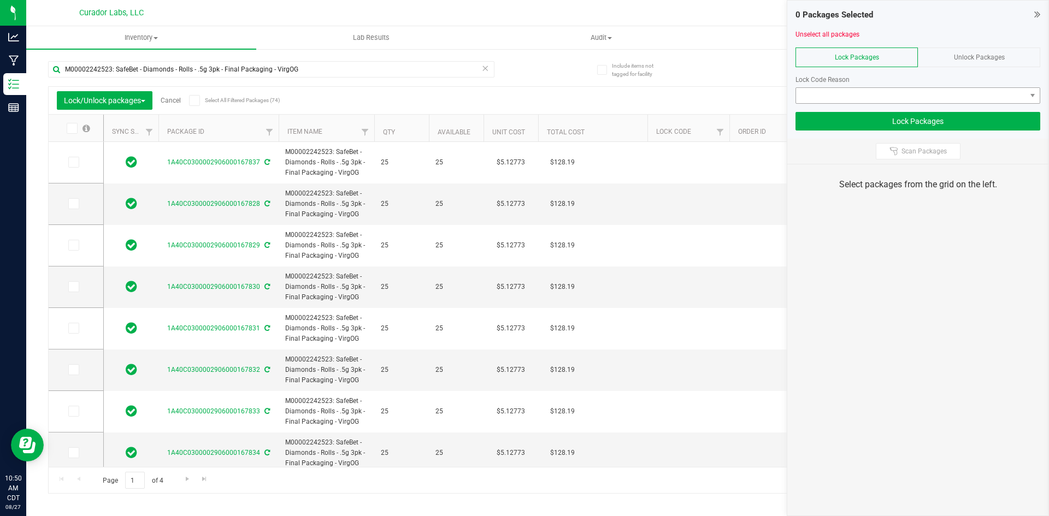
type input "2026-08-19"
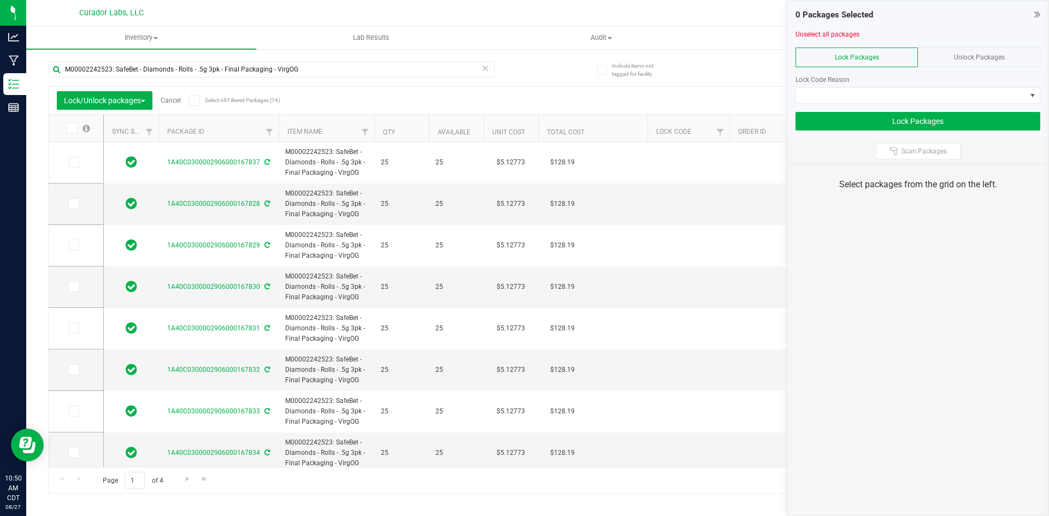
click at [197, 101] on icon at bounding box center [194, 101] width 7 height 0
click at [0, 0] on input "Select All Filtered Packages (74)" at bounding box center [0, 0] width 0 height 0
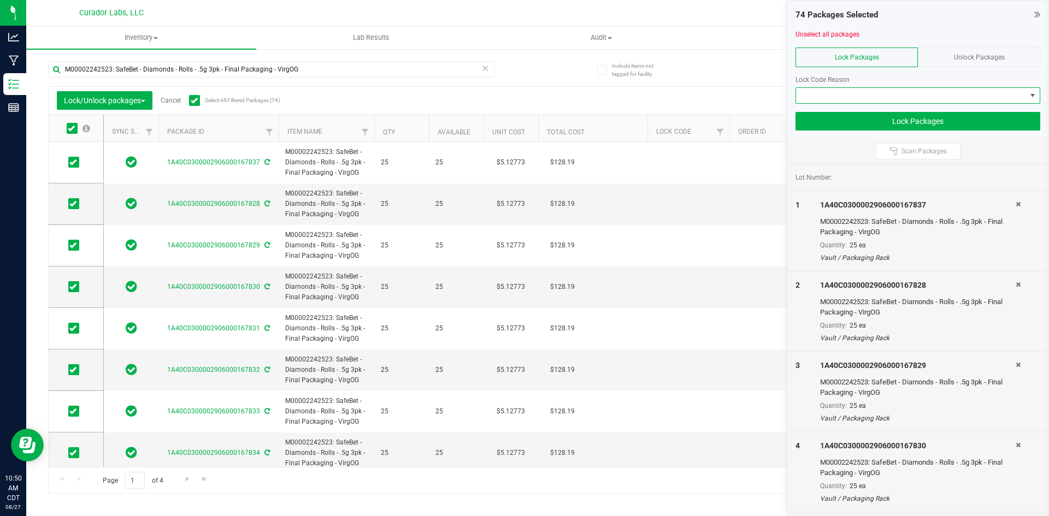
click at [878, 96] on span at bounding box center [911, 95] width 230 height 15
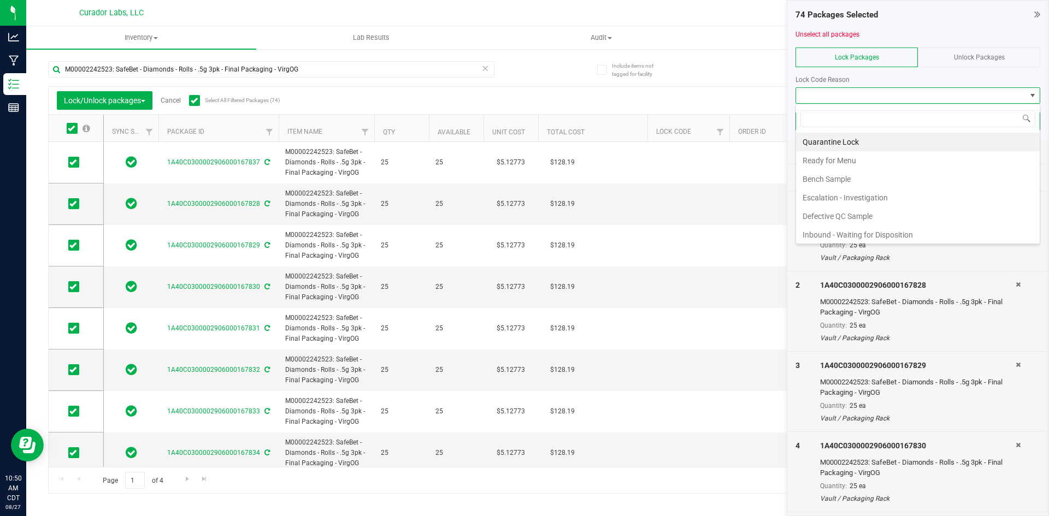
scroll to position [16, 245]
click at [862, 156] on li "Ready for Menu" at bounding box center [918, 160] width 244 height 19
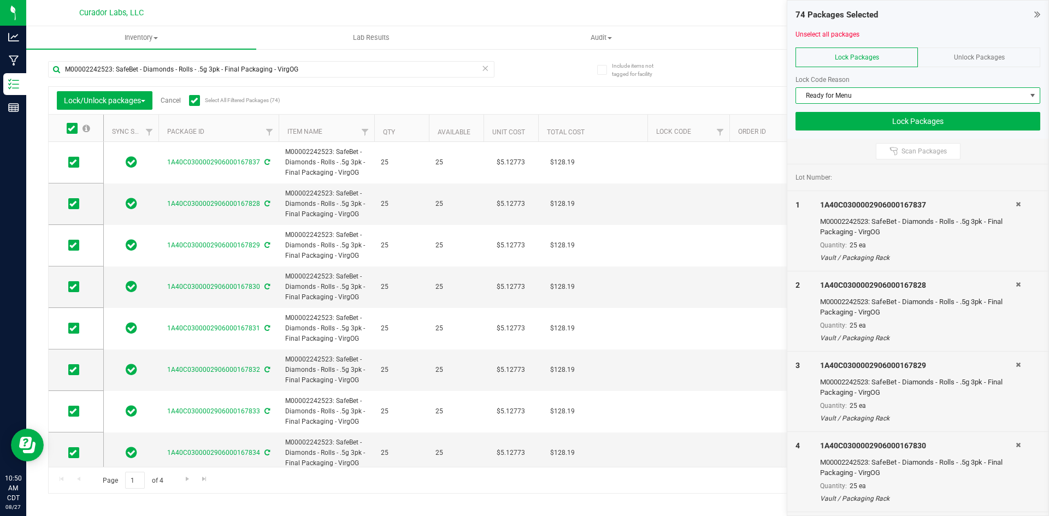
click at [744, 80] on div "M00002242523: SafeBet - Diamonds - Rolls - .5g 3pk - Final Packaging - VirgOG L…" at bounding box center [537, 272] width 979 height 443
click at [1034, 16] on icon at bounding box center [1037, 14] width 6 height 11
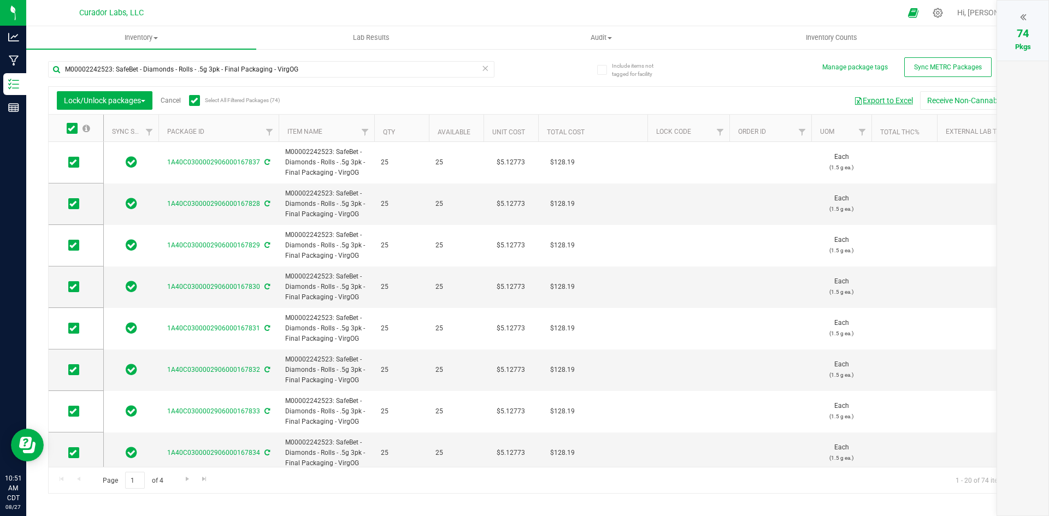
click at [898, 102] on button "Export to Excel" at bounding box center [883, 100] width 73 height 19
click at [1023, 17] on icon at bounding box center [1023, 16] width 6 height 11
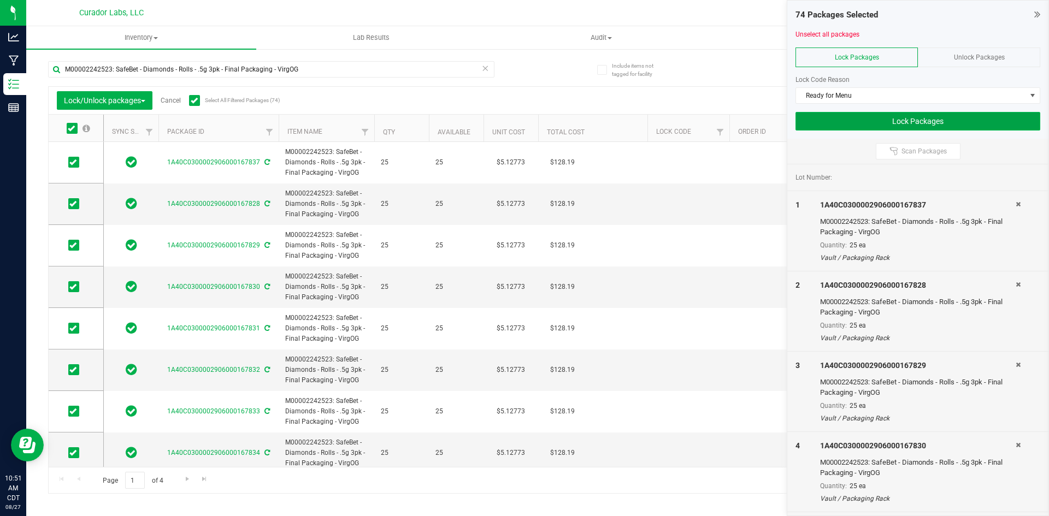
drag, startPoint x: 888, startPoint y: 123, endPoint x: 881, endPoint y: 129, distance: 8.5
click at [888, 124] on button "Lock Packages" at bounding box center [917, 121] width 245 height 19
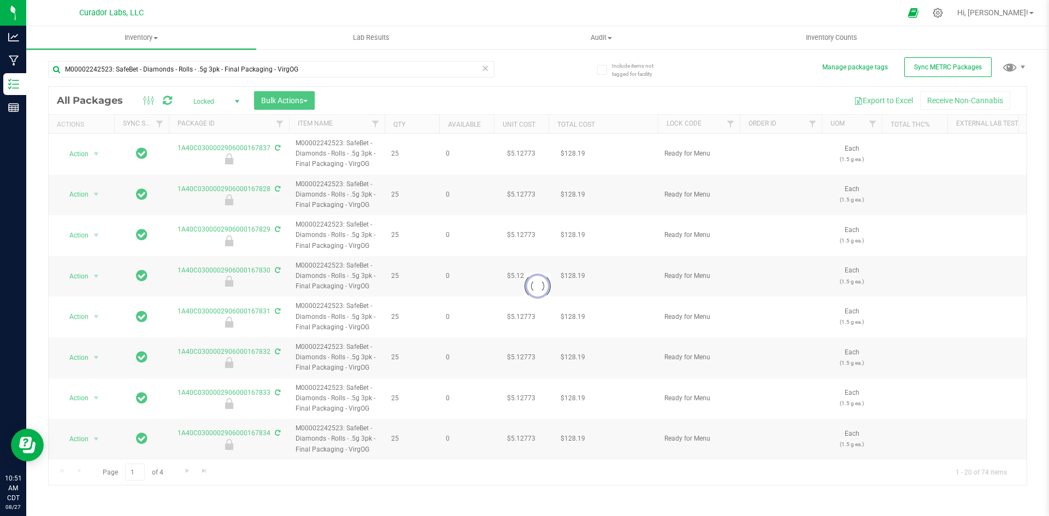
type input "2026-08-19"
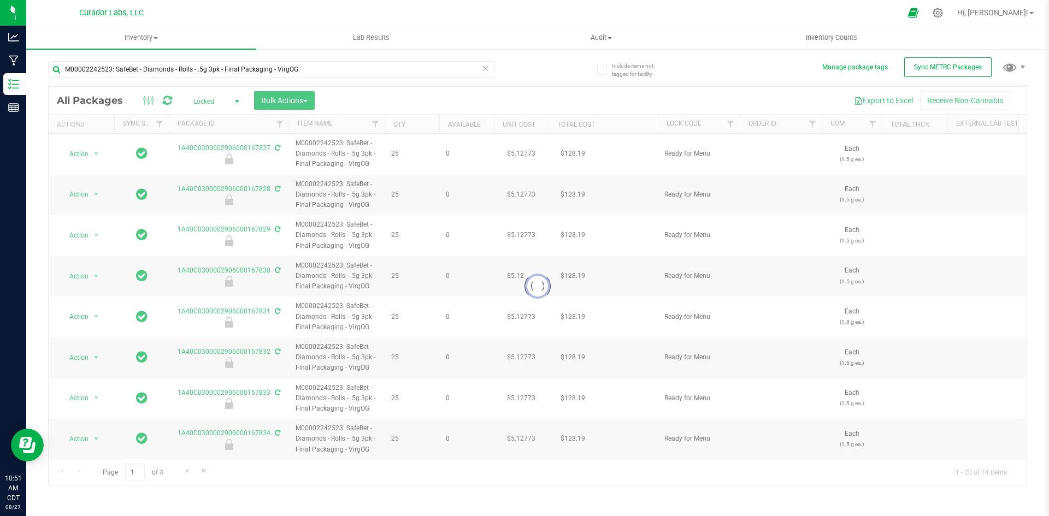
type input "2026-08-19"
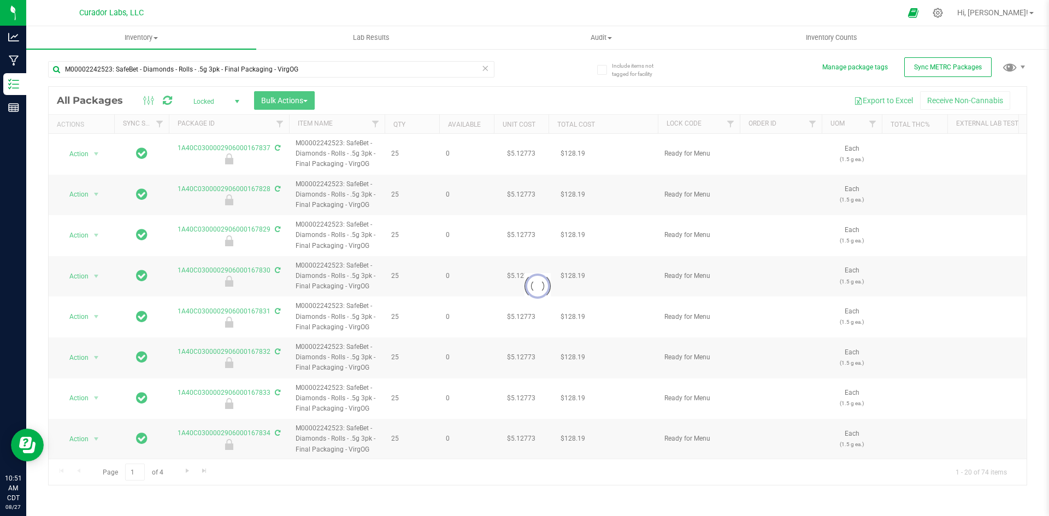
type input "2026-08-19"
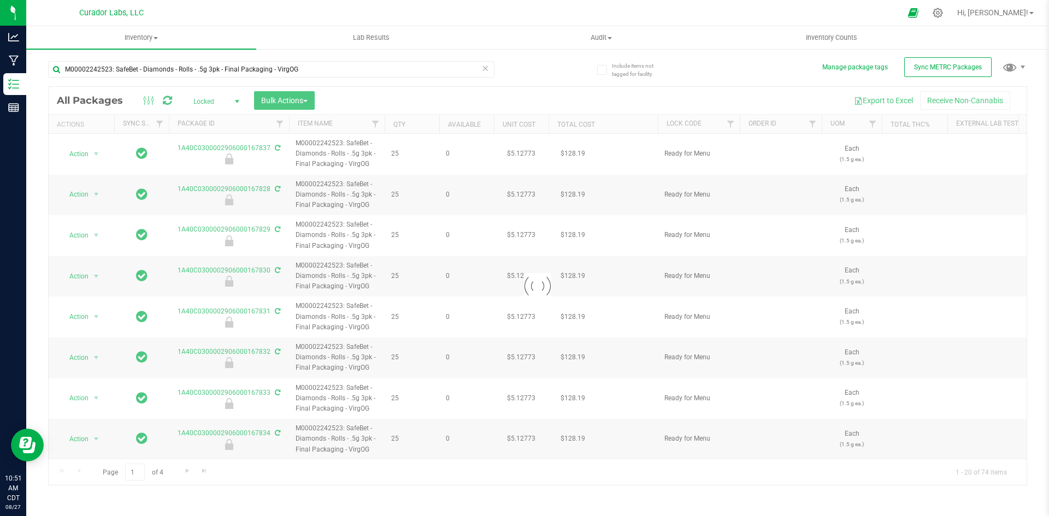
type input "2026-08-19"
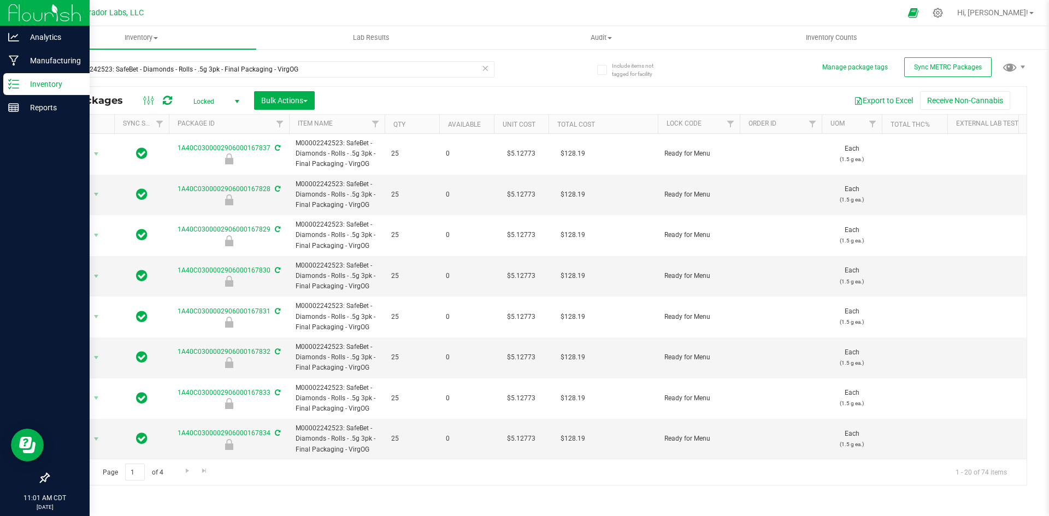
click at [48, 82] on p "Inventory" at bounding box center [52, 84] width 66 height 13
click at [44, 76] on div "Inventory" at bounding box center [46, 84] width 86 height 22
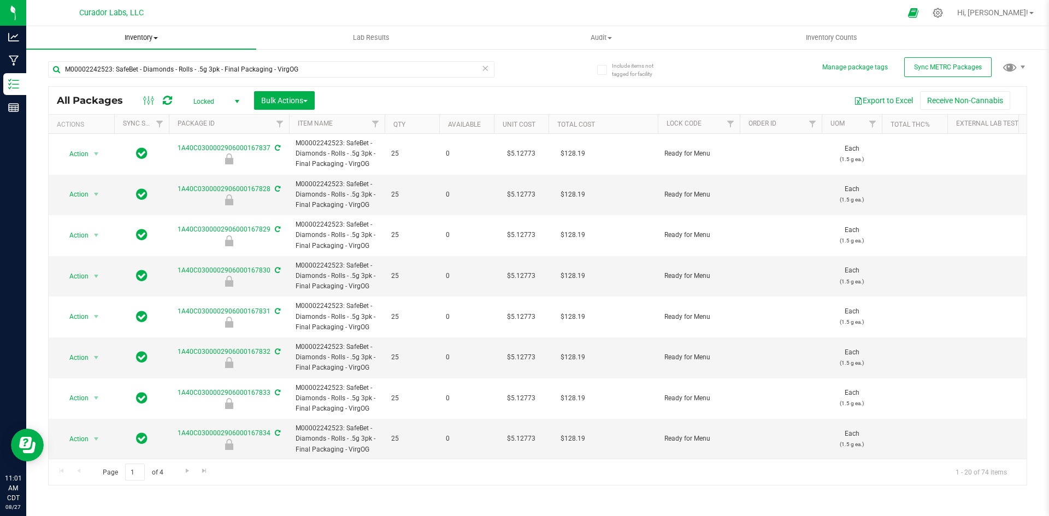
click at [155, 37] on span "Inventory" at bounding box center [141, 38] width 230 height 10
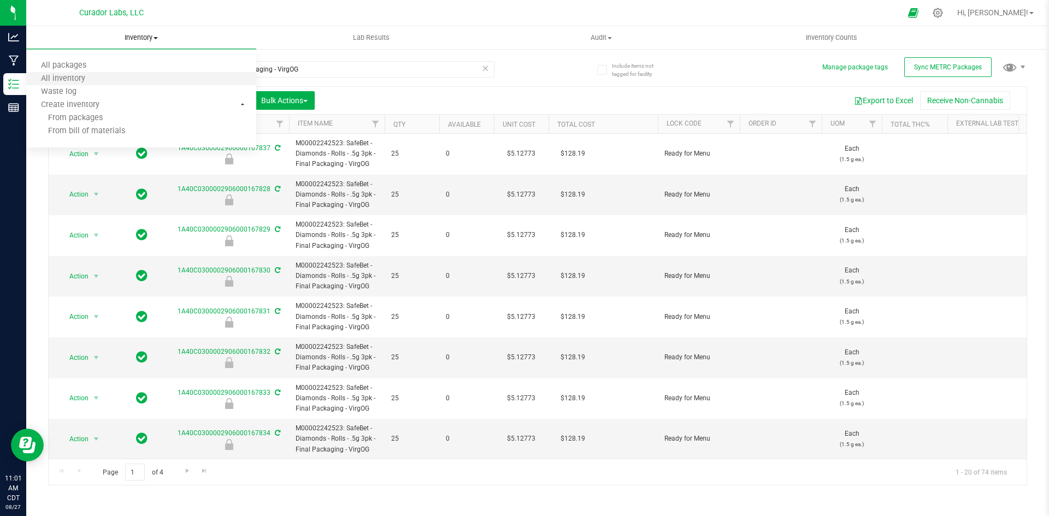
click at [121, 80] on li "All inventory" at bounding box center [141, 79] width 230 height 13
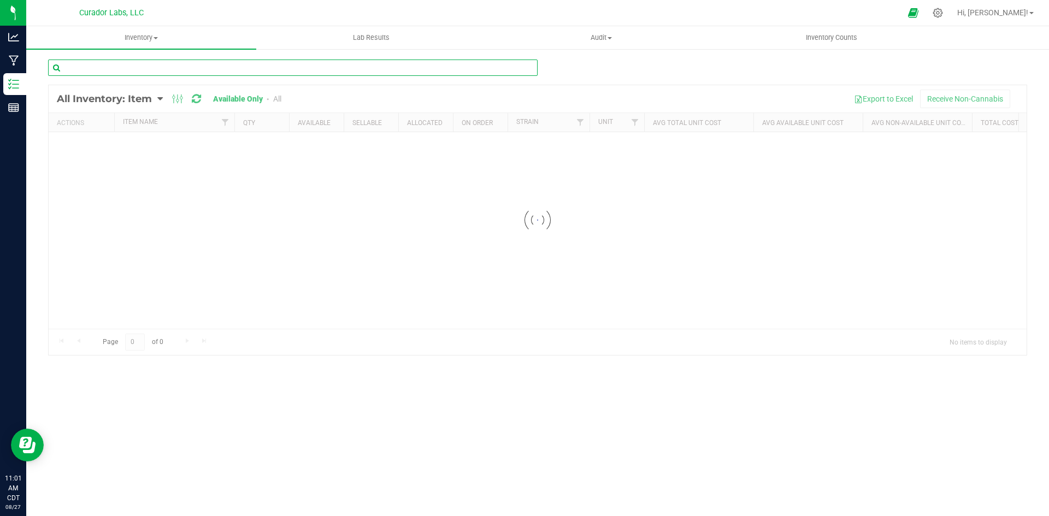
drag, startPoint x: 281, startPoint y: 74, endPoint x: 282, endPoint y: 62, distance: 11.6
click at [274, 69] on input "text" at bounding box center [292, 68] width 489 height 16
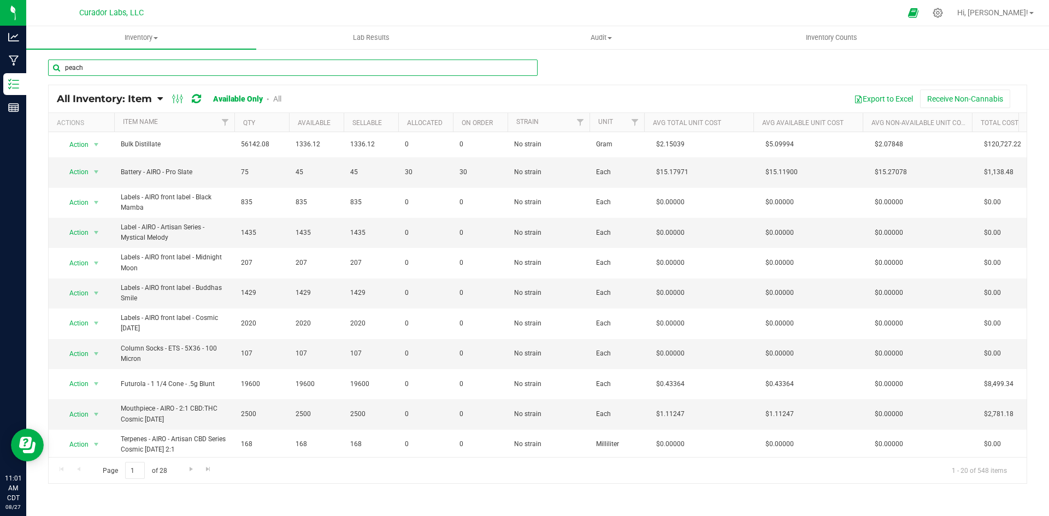
type input "peach"
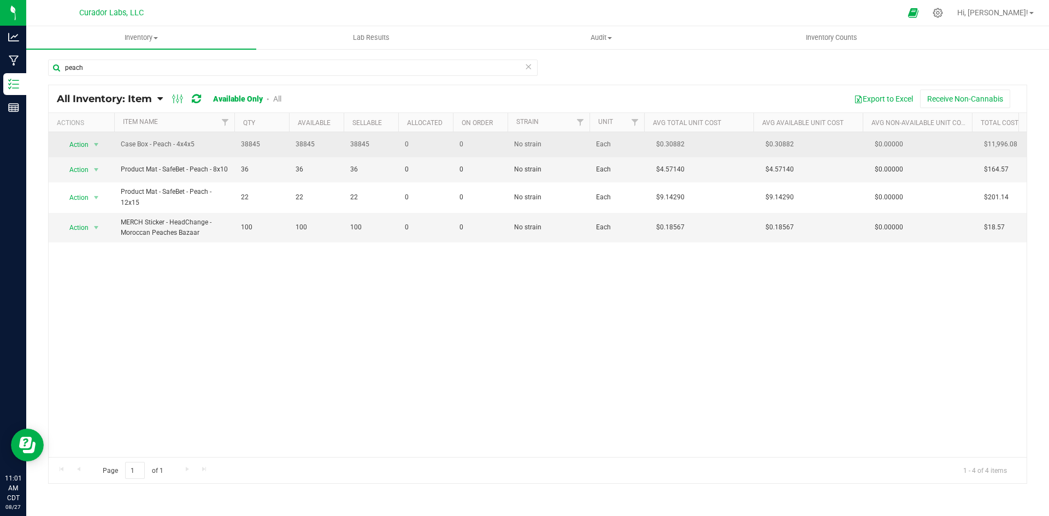
drag, startPoint x: 120, startPoint y: 143, endPoint x: 204, endPoint y: 135, distance: 84.4
click at [196, 148] on td "Case Box - Peach - 4x4x5" at bounding box center [174, 144] width 120 height 25
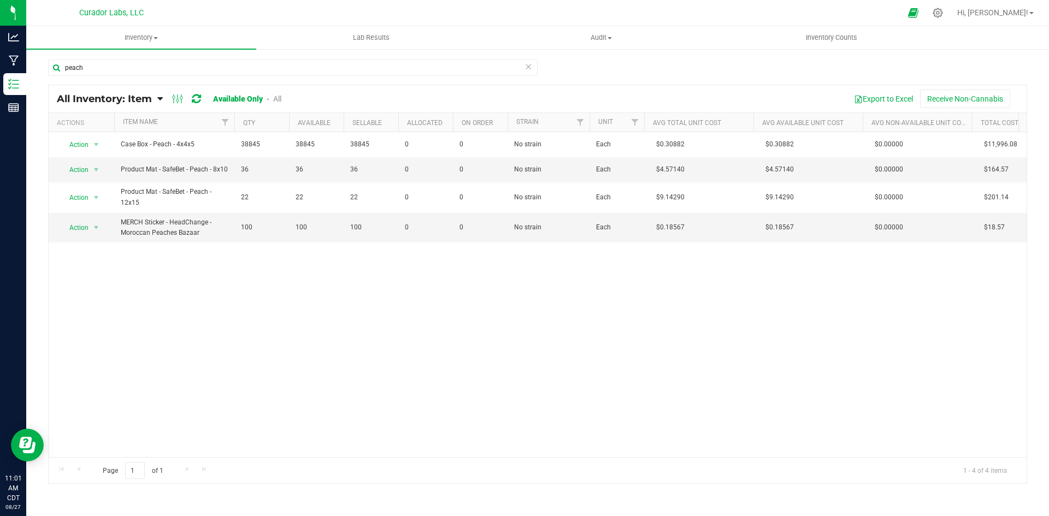
copy span "Case Box - Peach - 4x4x5"
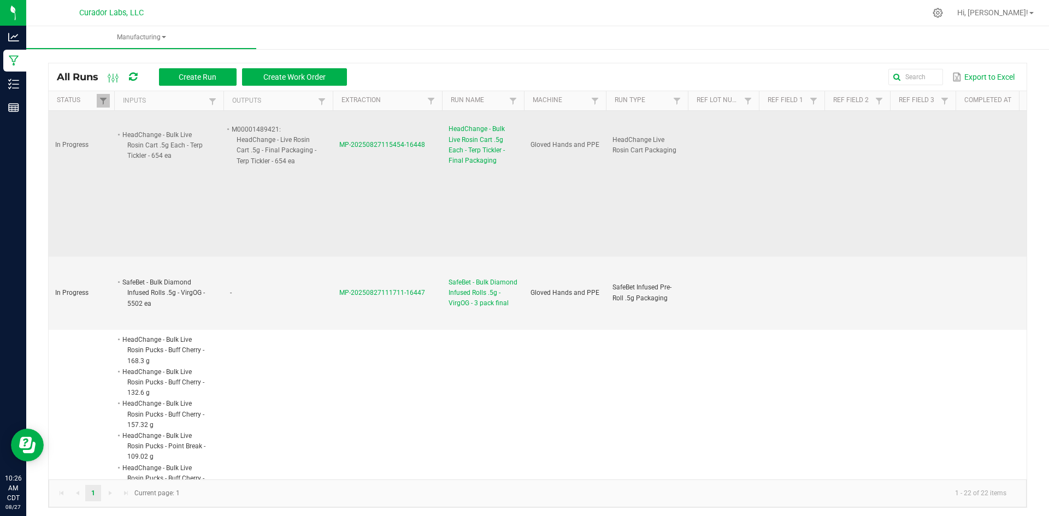
scroll to position [109, 0]
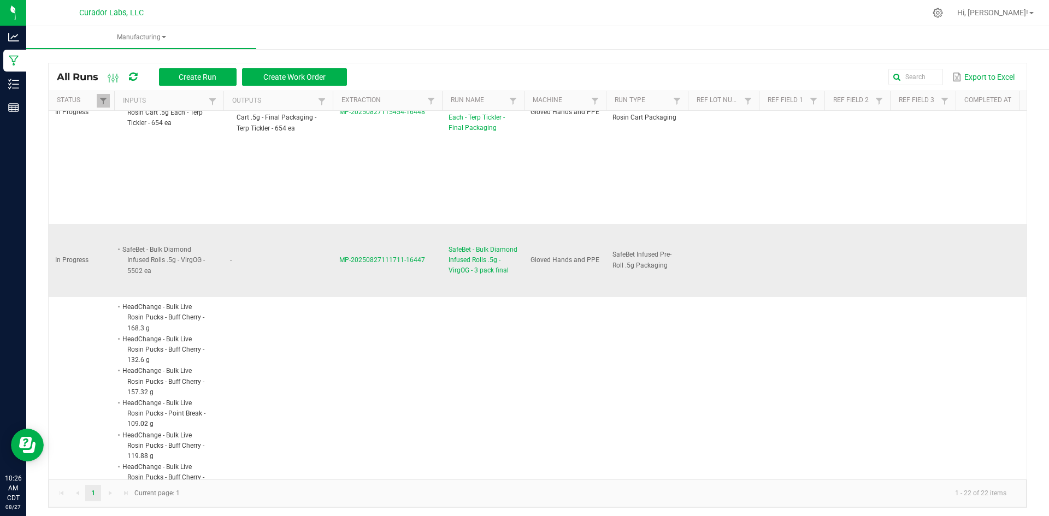
click at [499, 272] on span "SafeBet - Bulk Diamond Infused Rolls .5g - VirgOG - 3 pack final" at bounding box center [483, 261] width 69 height 32
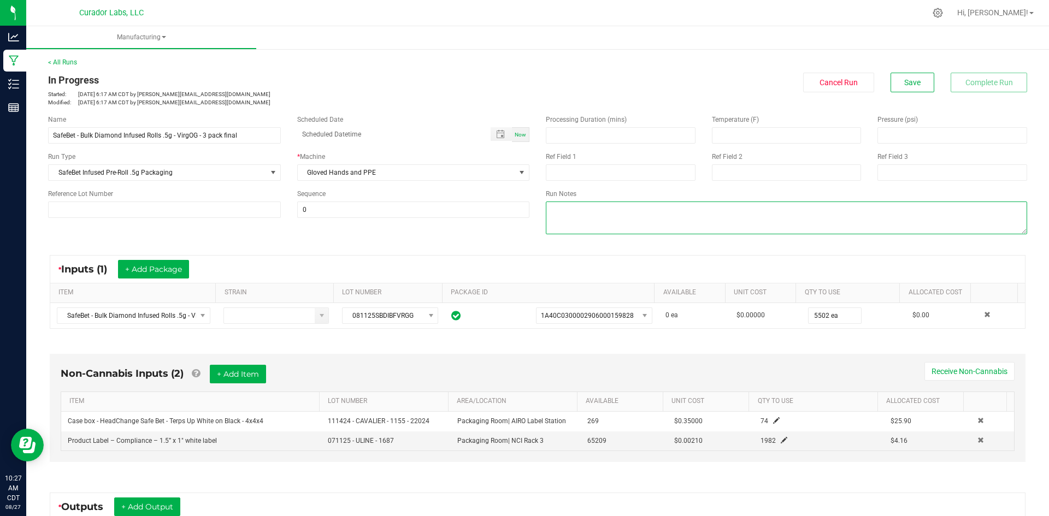
click at [582, 225] on textarea at bounding box center [786, 218] width 481 height 33
click at [586, 209] on textarea at bounding box center [786, 218] width 481 height 33
click at [547, 219] on textarea at bounding box center [786, 218] width 481 height 33
type textarea "5502=1834/3pks"
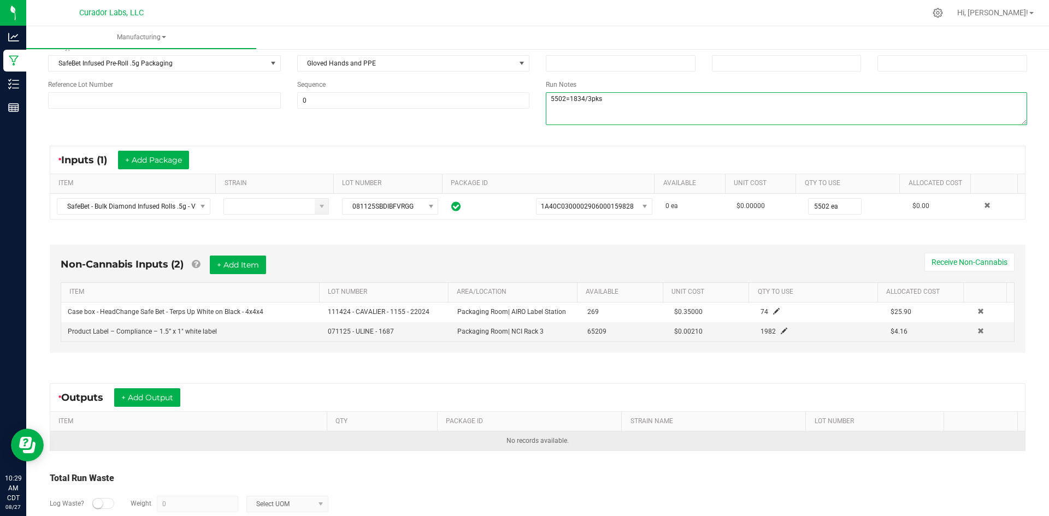
scroll to position [164, 0]
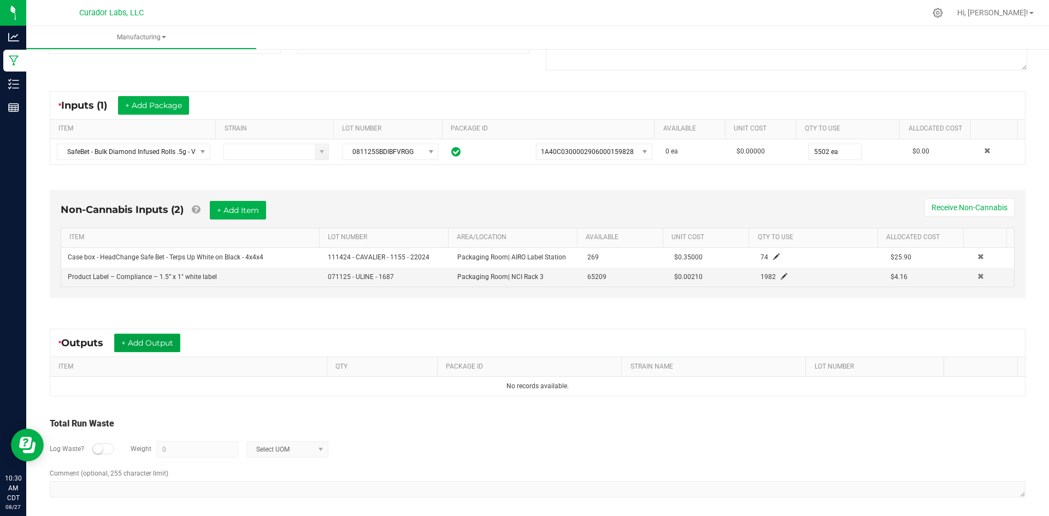
click at [158, 348] on button "+ Add Output" at bounding box center [147, 343] width 66 height 19
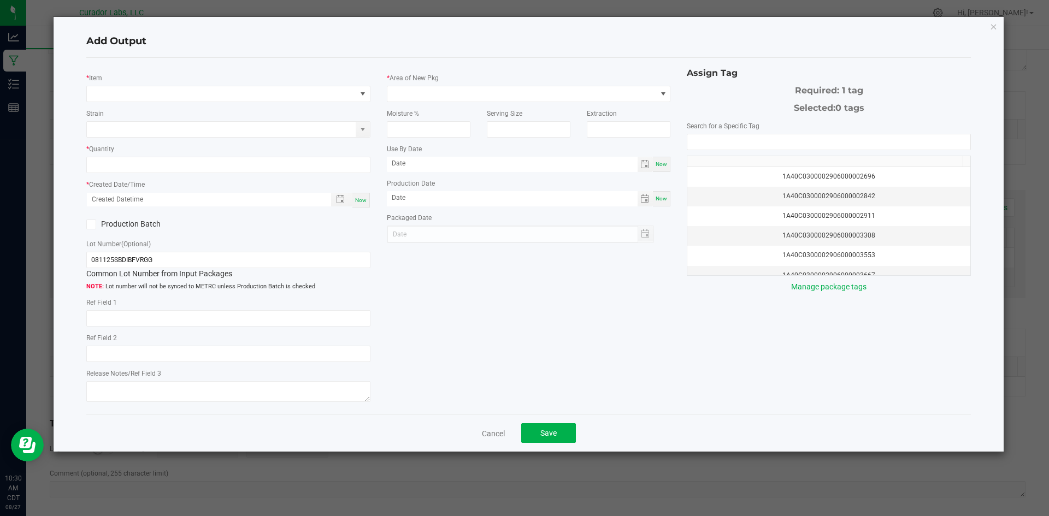
type input "Socked"
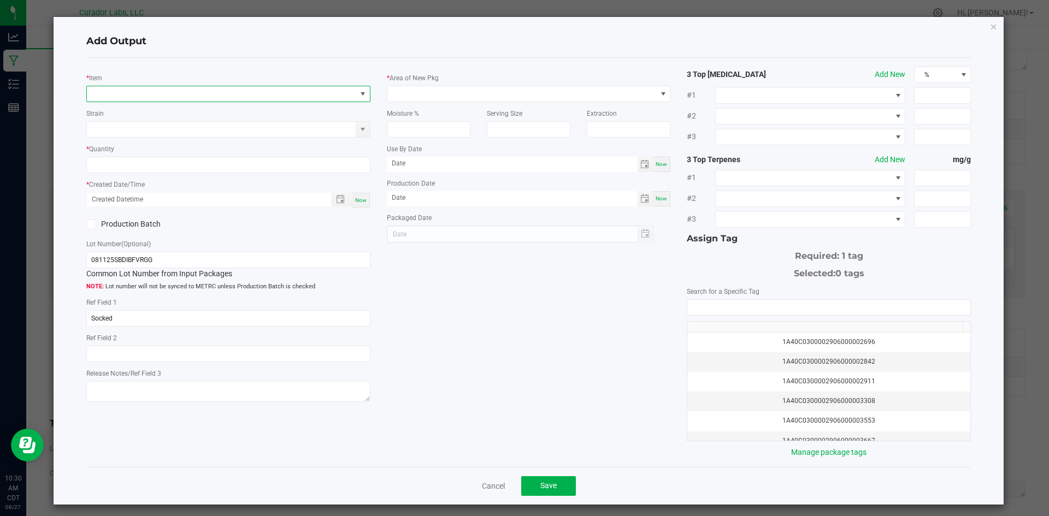
click at [172, 97] on span "NO DATA FOUND" at bounding box center [221, 93] width 269 height 15
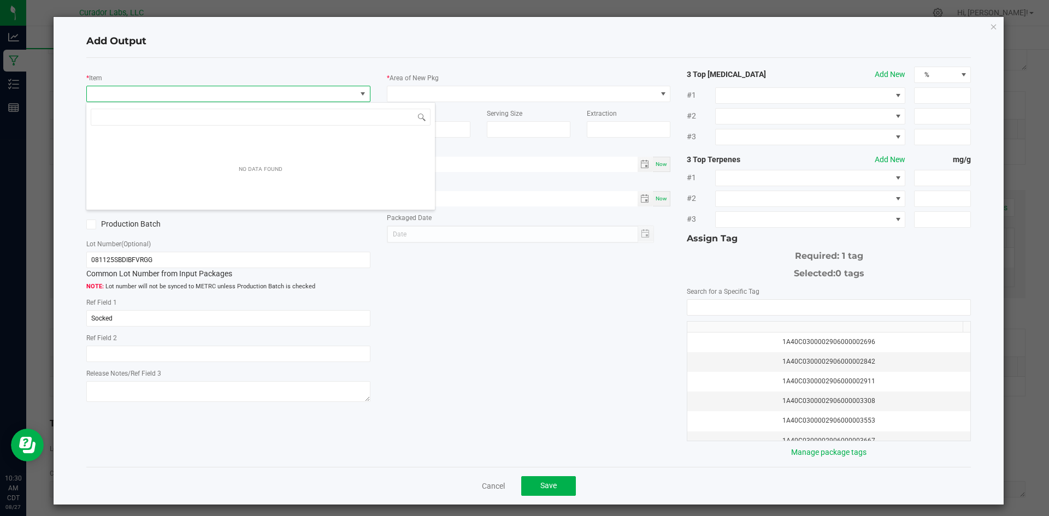
scroll to position [16, 282]
type input "2242523"
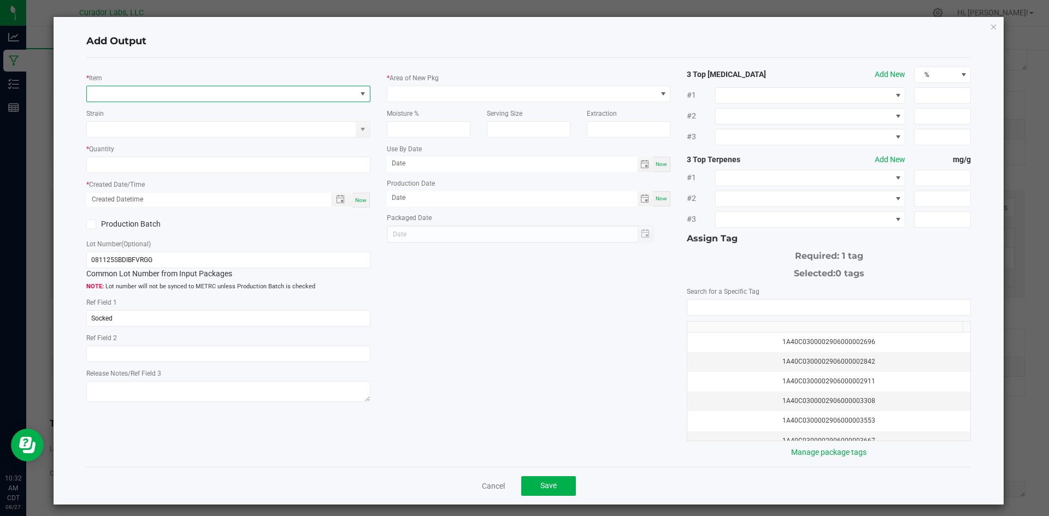
click at [111, 93] on span "NO DATA FOUND" at bounding box center [221, 93] width 269 height 15
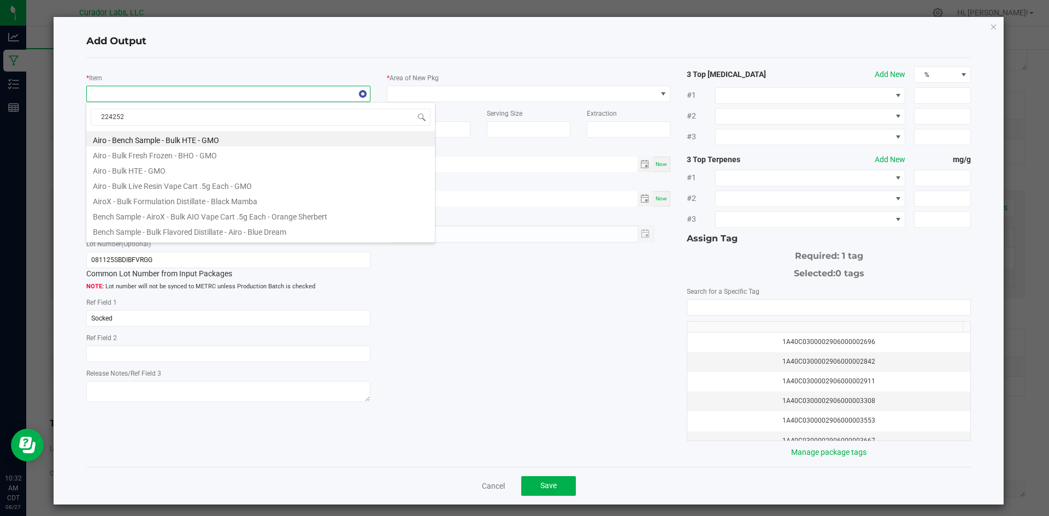
type input "2242523"
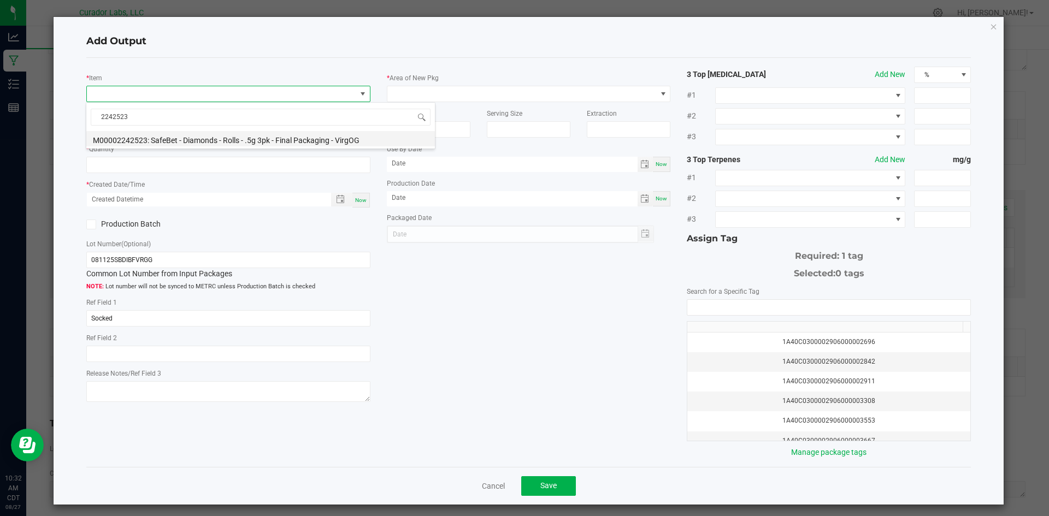
click at [151, 134] on li "M00002242523: SafeBet - Diamonds - Rolls - .5g 3pk - Final Packaging - VirgOG" at bounding box center [260, 138] width 349 height 15
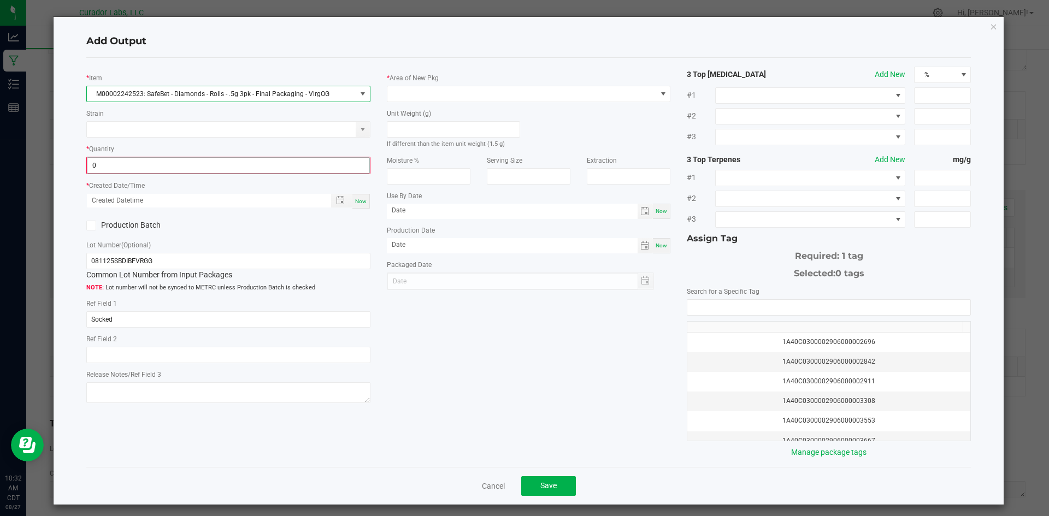
click at [141, 166] on input "0" at bounding box center [228, 165] width 282 height 15
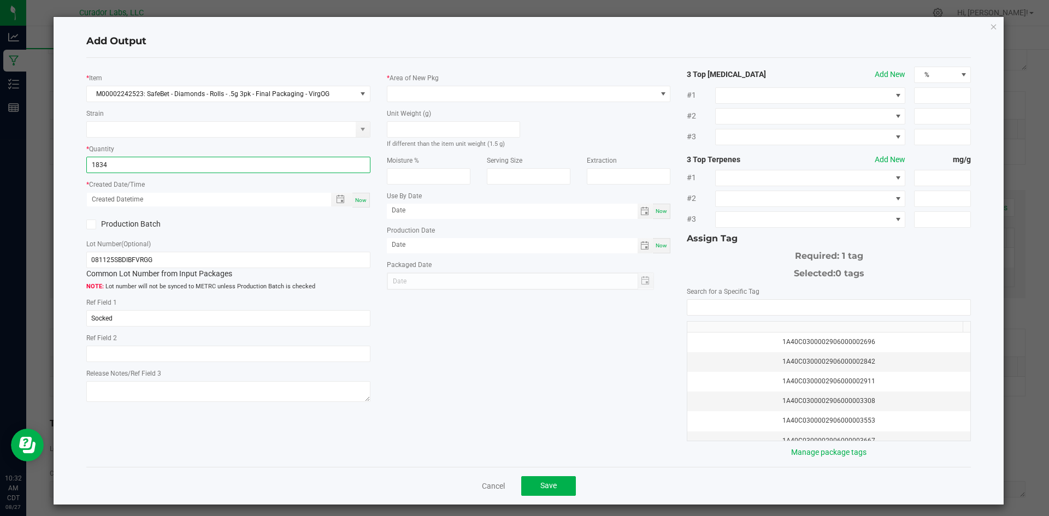
type input "1834 ea"
click at [358, 194] on div "Now" at bounding box center [360, 200] width 17 height 15
type input "[DATE] 10:32 AM"
type input "[DATE]"
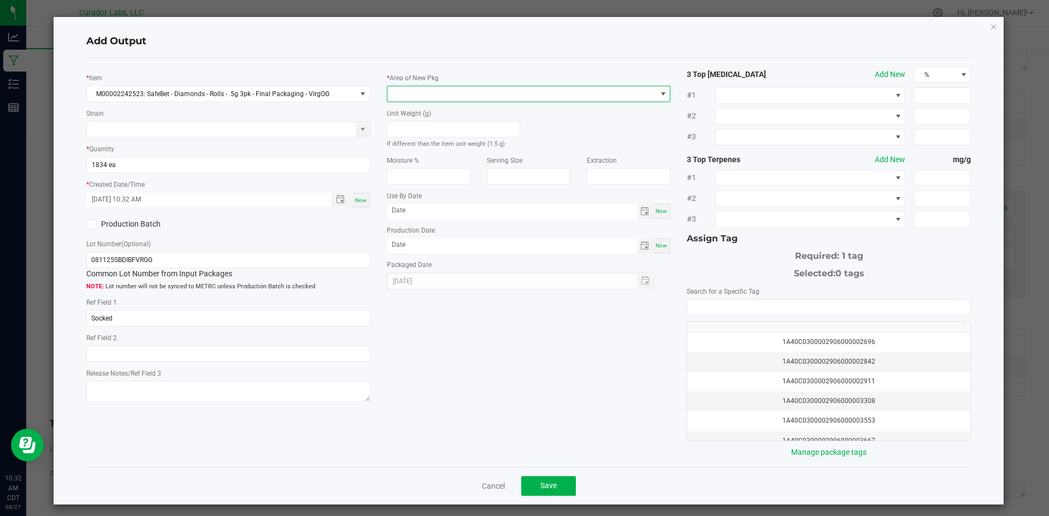
click at [402, 94] on span at bounding box center [521, 93] width 269 height 15
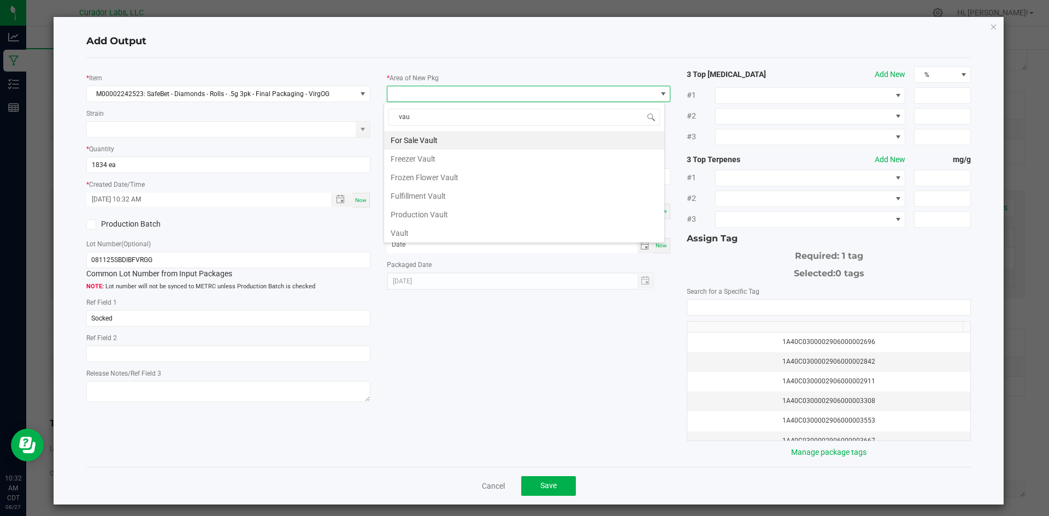
type input "vaul"
click at [415, 235] on li "Vault" at bounding box center [524, 233] width 280 height 19
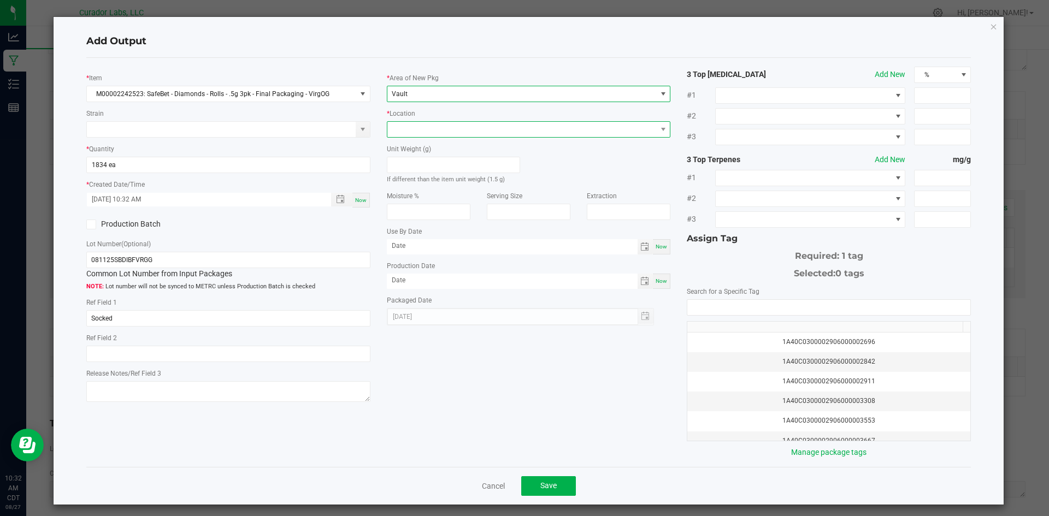
click at [409, 126] on span at bounding box center [521, 129] width 269 height 15
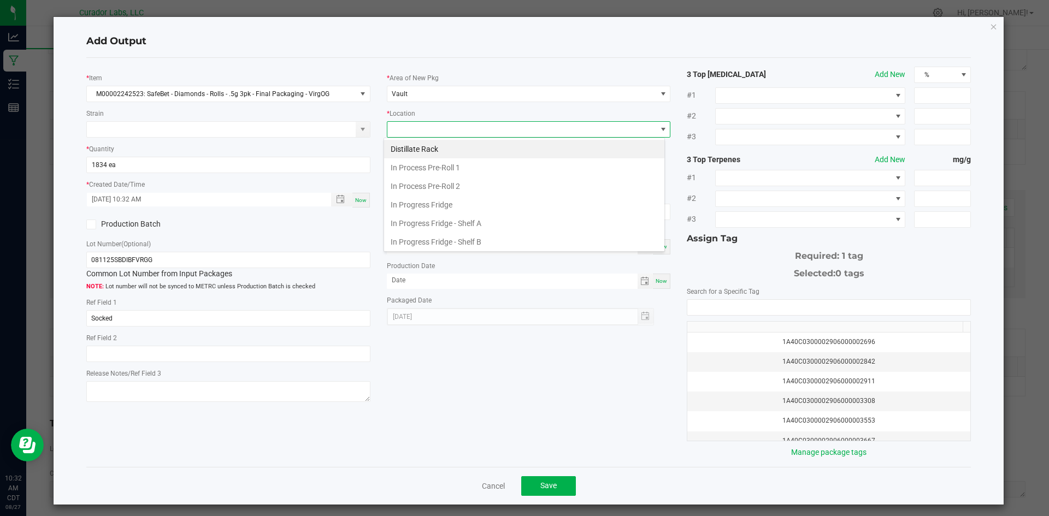
scroll to position [169, 0]
click at [409, 126] on span "Packaging Rack" at bounding box center [416, 130] width 48 height 8
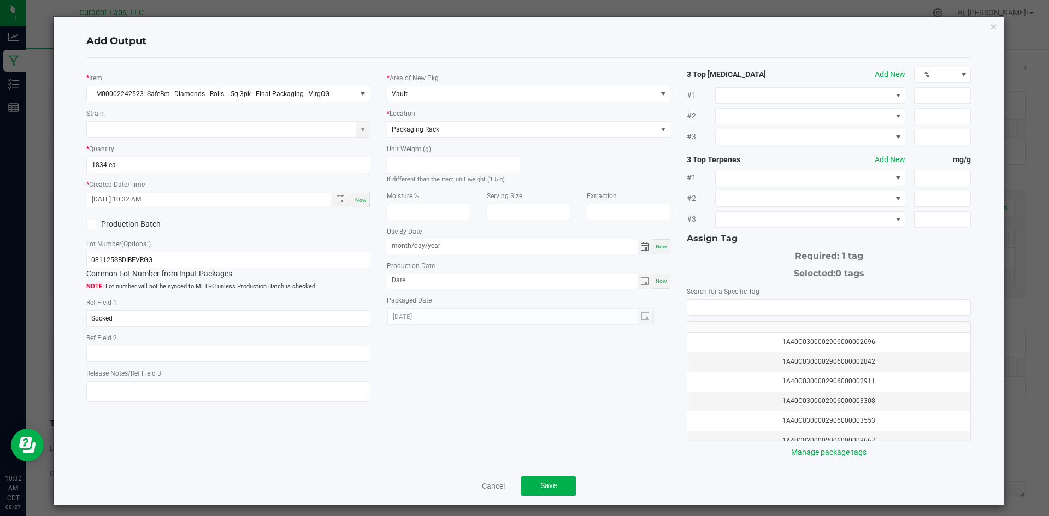
click at [415, 245] on input "month/day/year" at bounding box center [512, 246] width 251 height 14
type input "[DATE]"
click at [444, 283] on input "month/day/year" at bounding box center [512, 281] width 251 height 14
type input "[DATE]"
click at [736, 304] on input "NO DATA FOUND" at bounding box center [828, 307] width 283 height 15
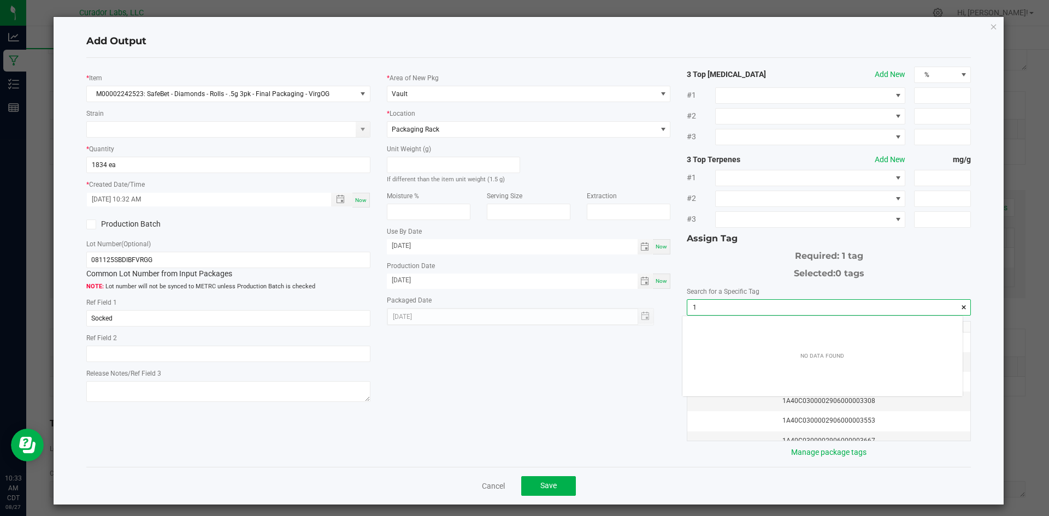
scroll to position [15, 281]
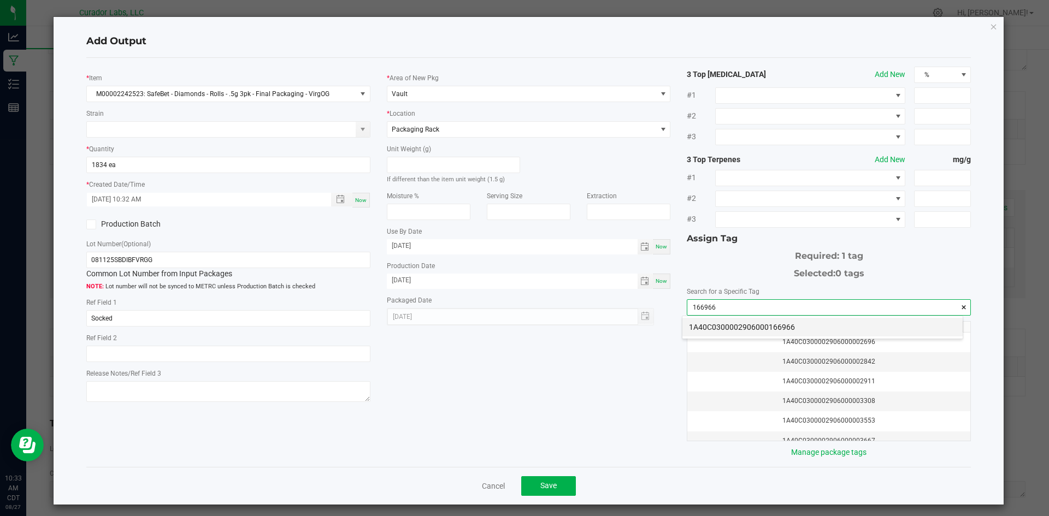
click at [735, 324] on li "1A40C0300002906000166966" at bounding box center [822, 327] width 280 height 19
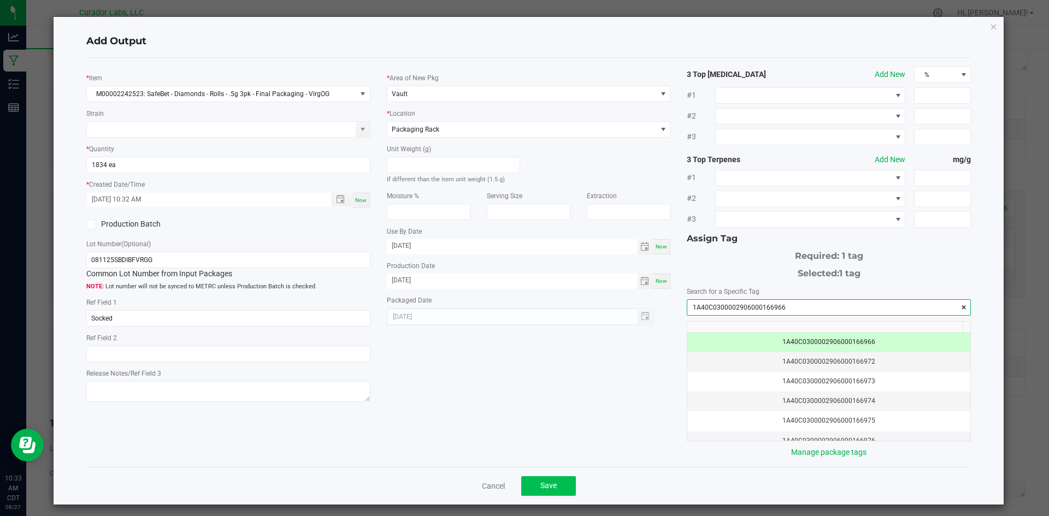
type input "1A40C0300002906000166966"
click at [535, 482] on button "Save" at bounding box center [548, 486] width 55 height 20
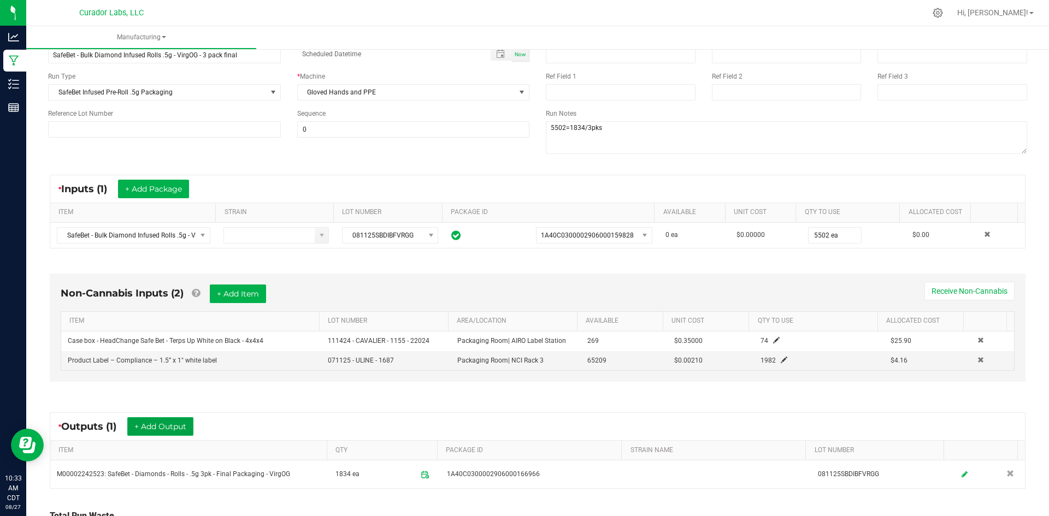
scroll to position [0, 0]
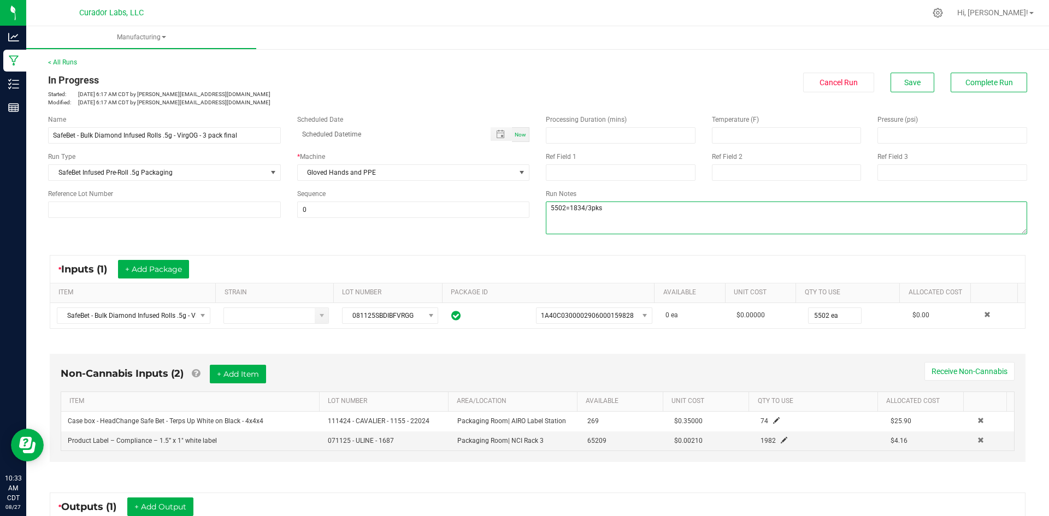
click at [612, 212] on textarea at bounding box center [786, 218] width 481 height 33
type textarea "5502=1834/3pks qc=sh"
click at [916, 79] on button "Save" at bounding box center [912, 83] width 44 height 20
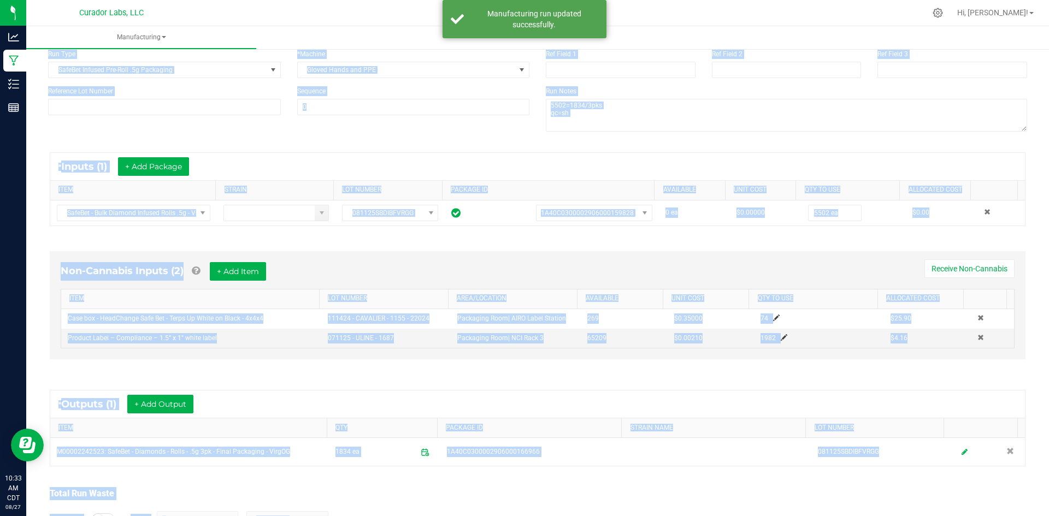
scroll to position [178, 0]
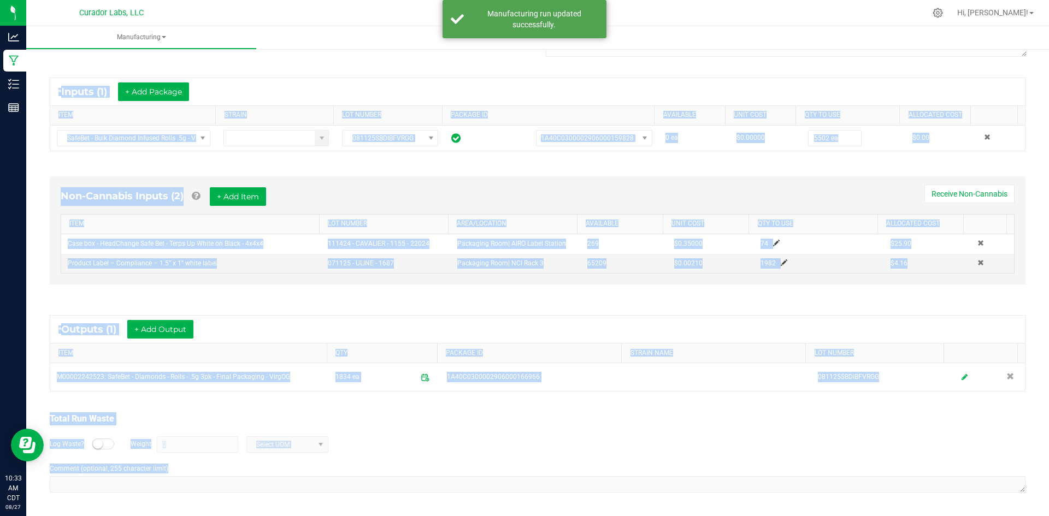
drag, startPoint x: 46, startPoint y: 79, endPoint x: 334, endPoint y: 541, distance: 544.3
click at [334, 516] on html "Analytics Manufacturing Inventory Reports 10:33 AM CDT [DATE] 08/27 Curador Lab…" at bounding box center [524, 258] width 1049 height 516
copy manufacturing-process-run "Lo Ipsumdol Sitamet: Con 13, 8131 7:24 AD ELI se doeiu@temporincidid.utl Etdolo…"
click at [312, 171] on div "Non-Cannabis Inputs (2) + Add Item Receive Non-Cannabis ITEM LOT NUMBER AREA/LO…" at bounding box center [537, 233] width 995 height 144
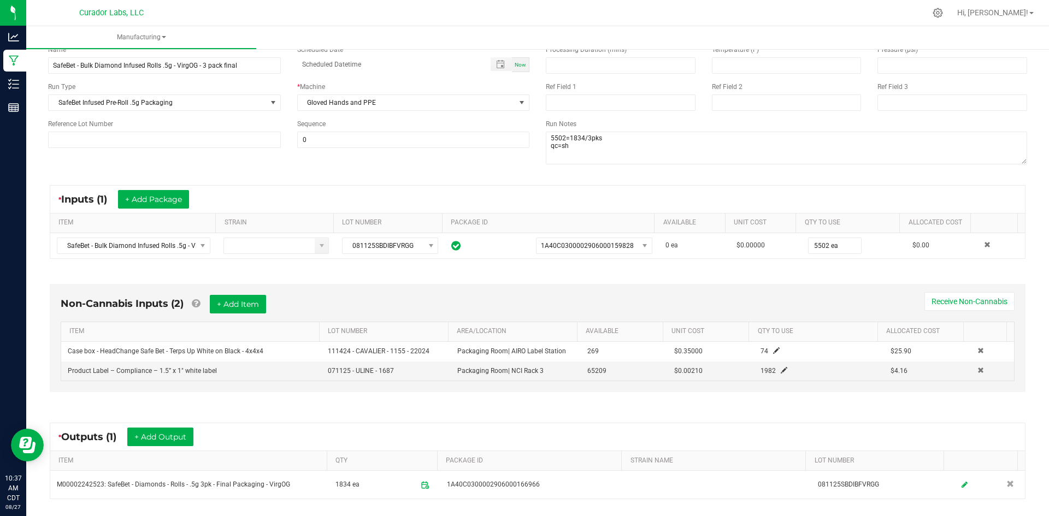
scroll to position [0, 0]
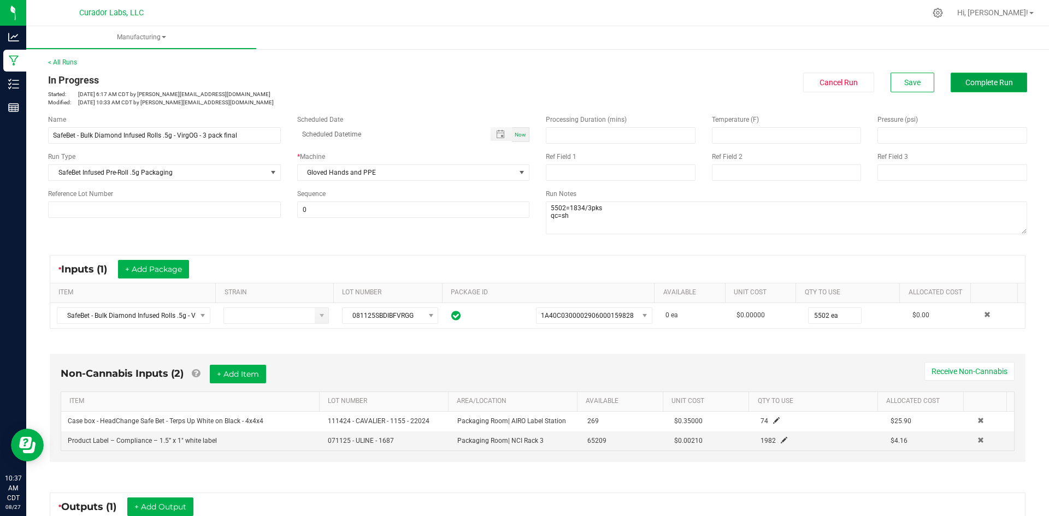
click at [972, 81] on span "Complete Run" at bounding box center [989, 82] width 48 height 9
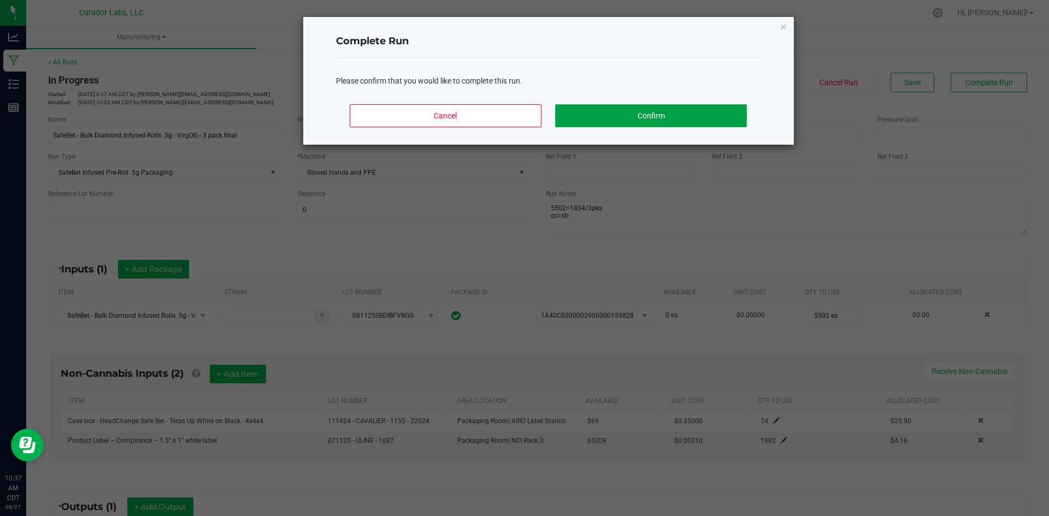
click at [610, 111] on button "Confirm" at bounding box center [650, 115] width 191 height 23
